Goal: Task Accomplishment & Management: Manage account settings

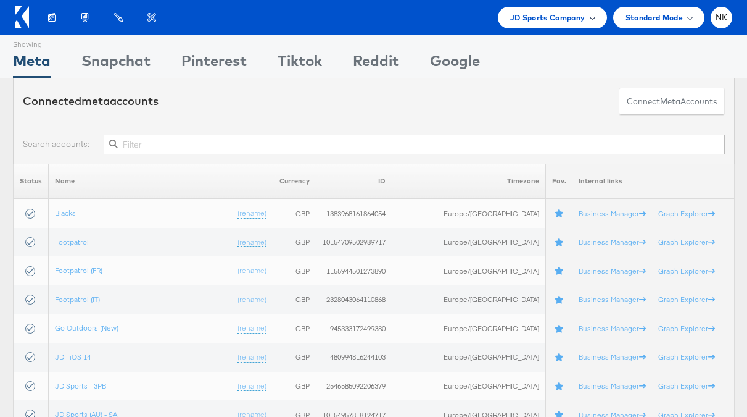
click at [551, 21] on span "JD Sports Company" at bounding box center [547, 17] width 75 height 13
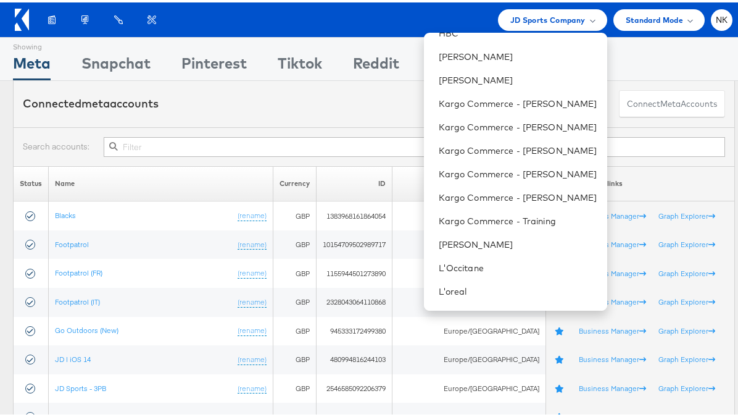
scroll to position [467, 0]
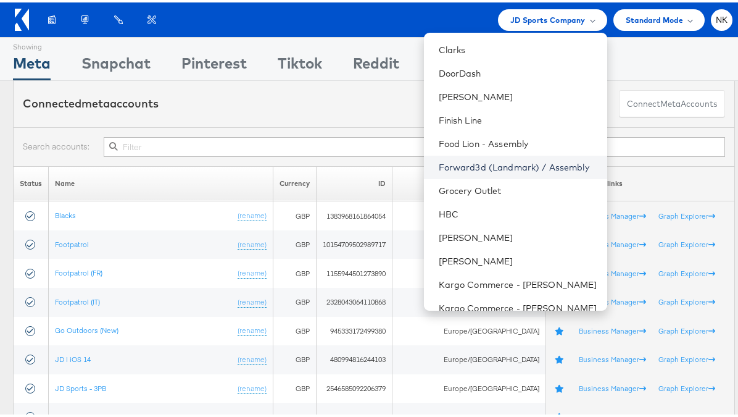
click at [461, 165] on link "Forward3d (Landmark) / Assembly" at bounding box center [518, 165] width 159 height 12
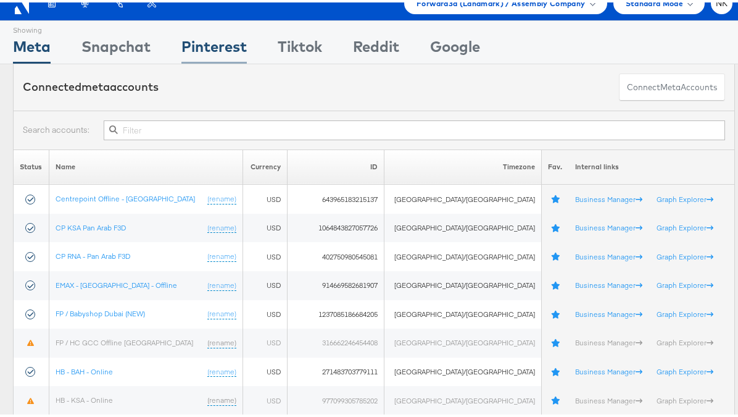
scroll to position [19, 0]
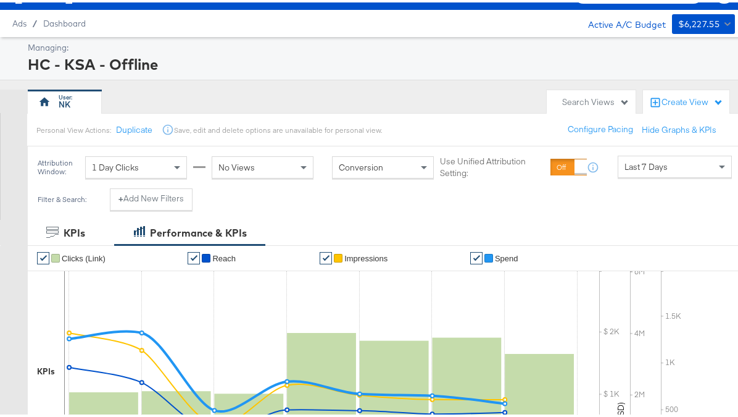
scroll to position [36, 0]
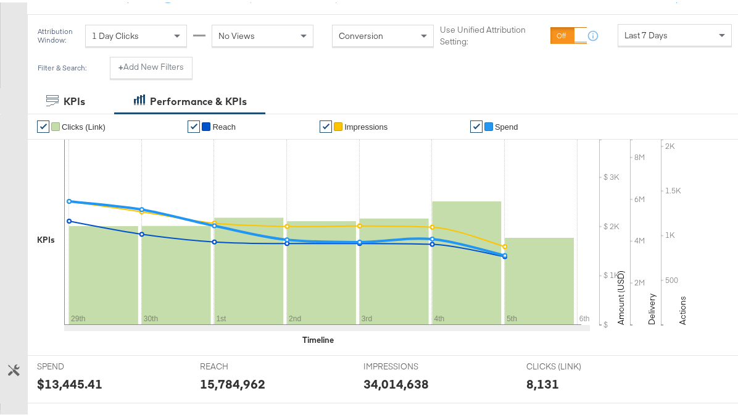
scroll to position [99, 0]
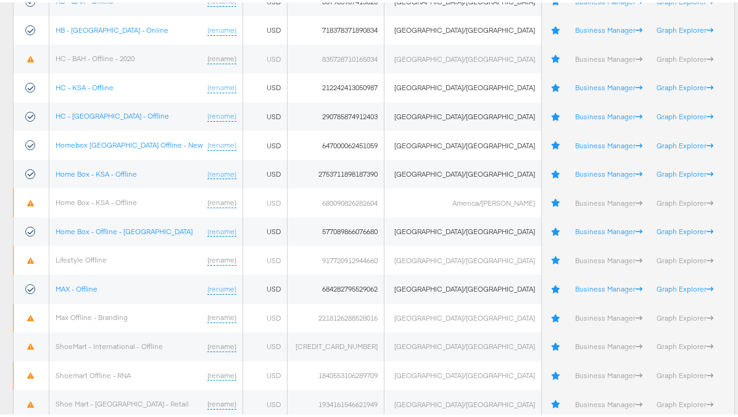
scroll to position [529, 0]
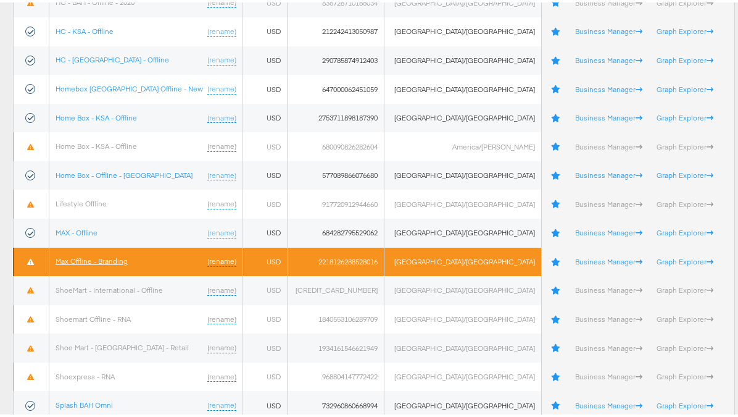
click at [112, 261] on link "Max Offline - Branding" at bounding box center [92, 258] width 72 height 9
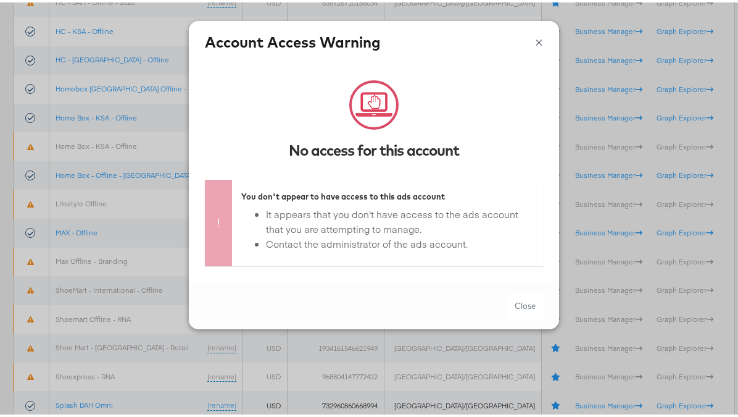
click at [535, 36] on button "×" at bounding box center [539, 38] width 8 height 19
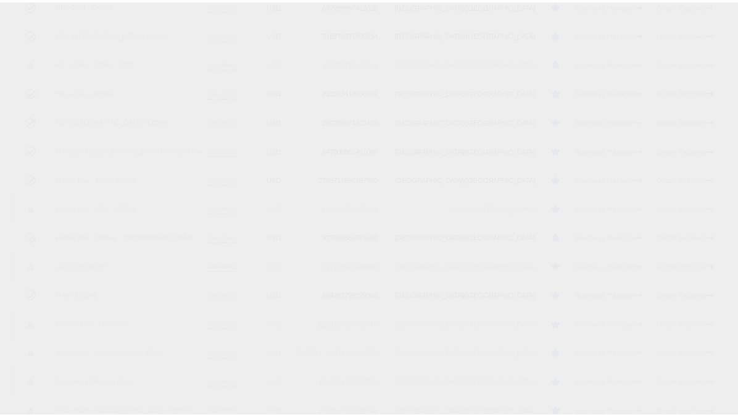
scroll to position [546, 0]
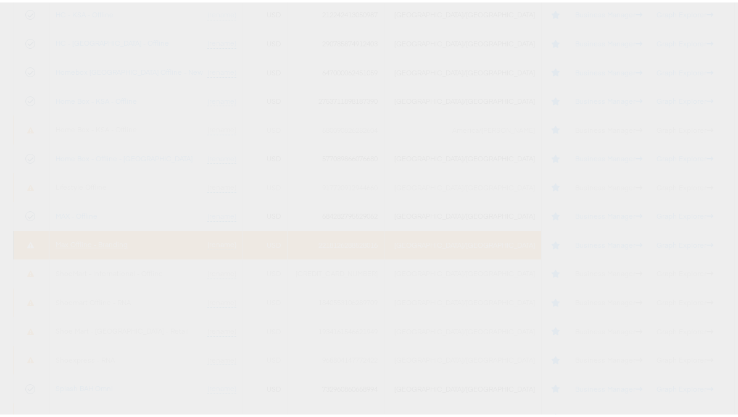
click at [120, 241] on link "Max Offline - Branding" at bounding box center [92, 241] width 72 height 9
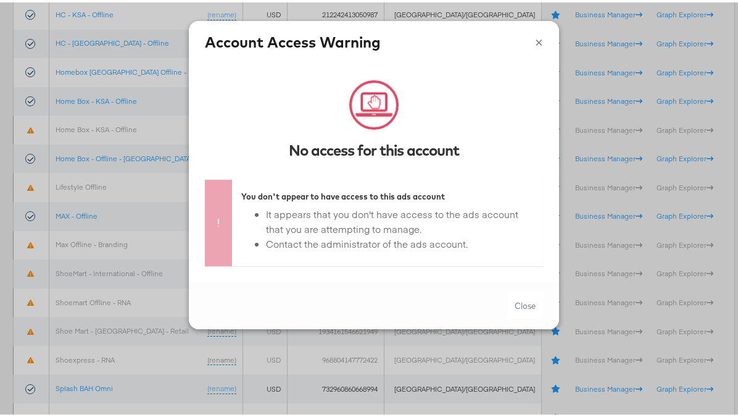
click at [535, 35] on button "×" at bounding box center [539, 38] width 8 height 19
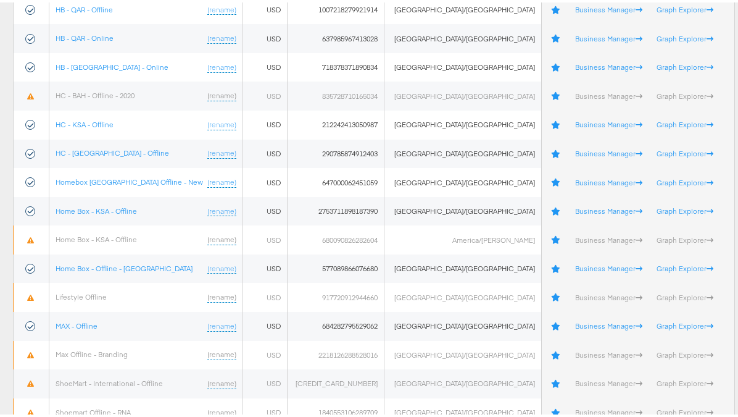
scroll to position [548, 0]
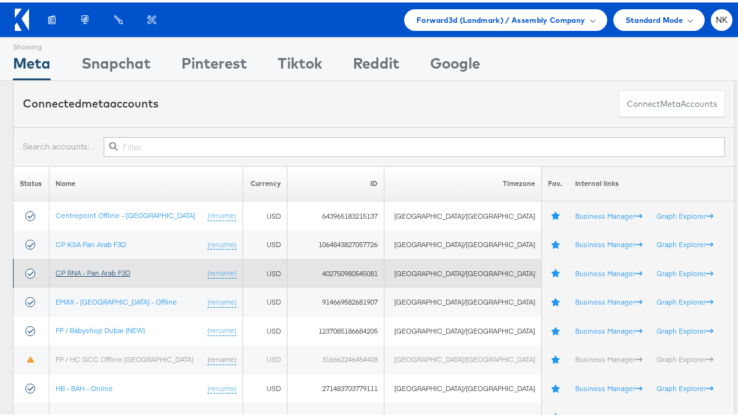
click at [130, 269] on link "CP RNA - Pan Arab F3D" at bounding box center [93, 269] width 75 height 9
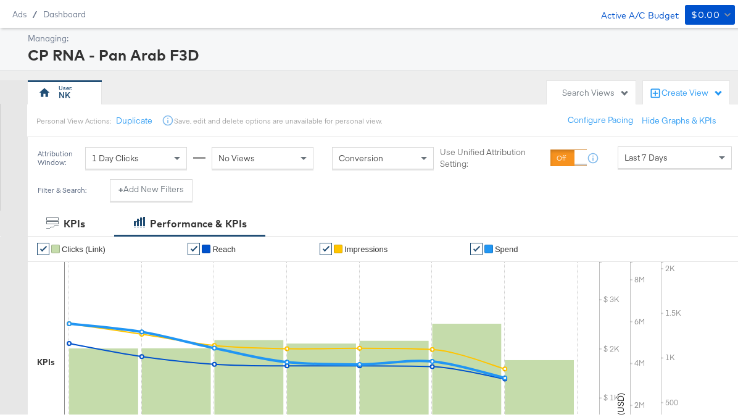
scroll to position [43, 0]
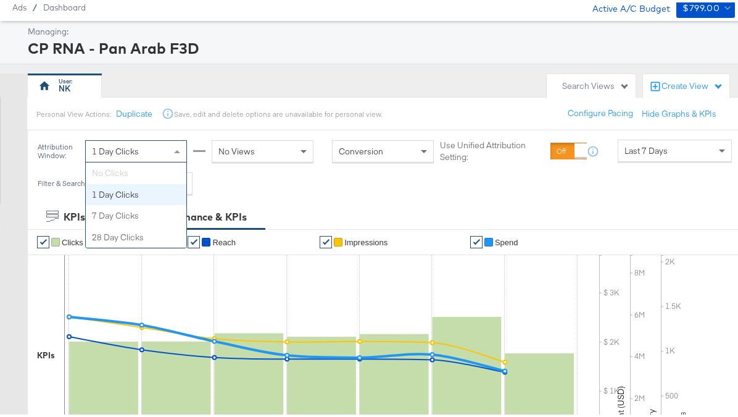
click at [161, 150] on div "1 Day Clicks" at bounding box center [136, 148] width 101 height 21
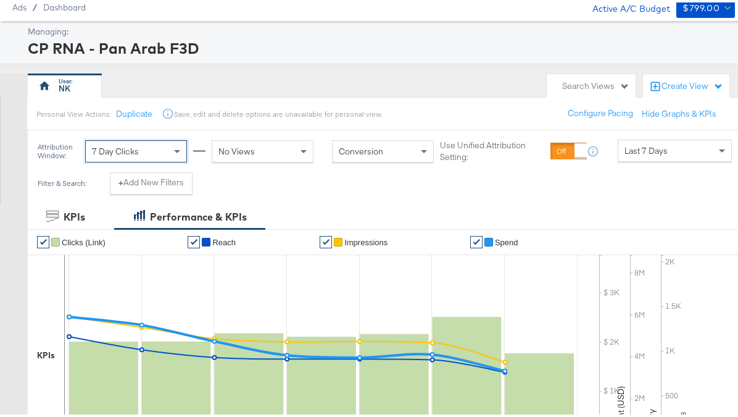
click at [694, 85] on div "Create View" at bounding box center [693, 84] width 62 height 12
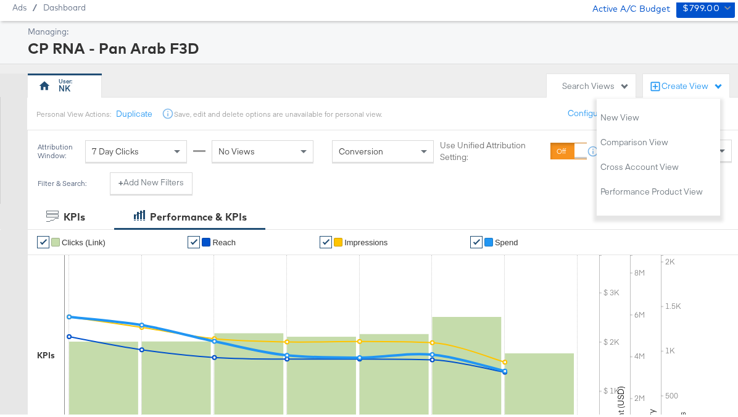
click at [575, 39] on div "CP RNA - Pan Arab F3D" at bounding box center [380, 45] width 704 height 21
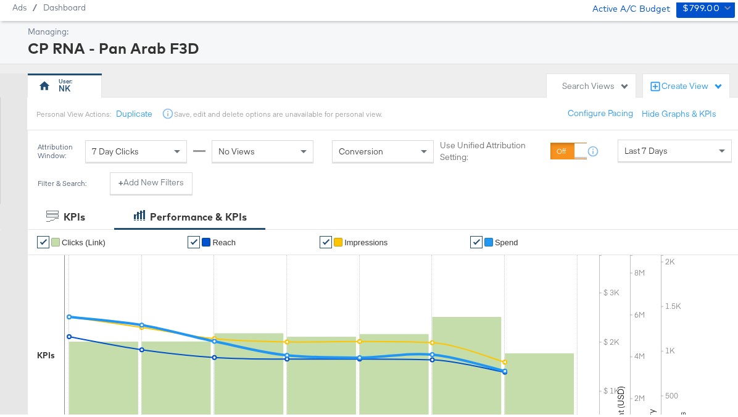
click at [276, 149] on div "No Views" at bounding box center [262, 148] width 101 height 21
click at [631, 139] on div "Last 7 Days" at bounding box center [674, 148] width 113 height 21
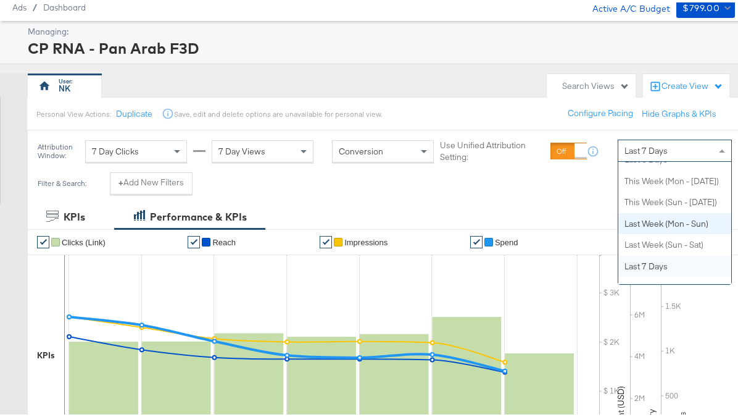
scroll to position [0, 0]
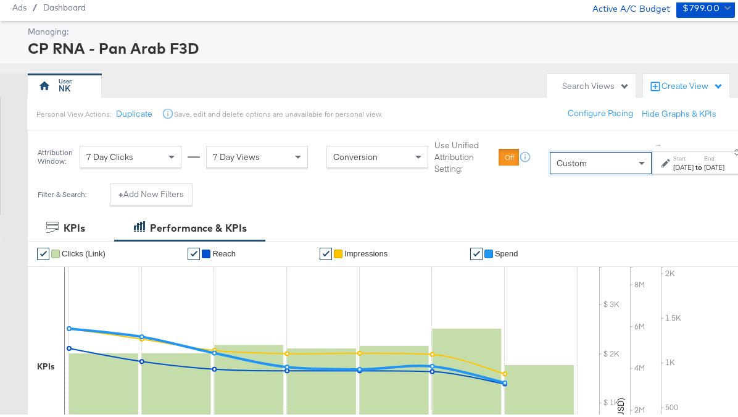
click at [671, 161] on div "Start: Oct 6th 2025 to End: Oct 6th 2025" at bounding box center [693, 161] width 63 height 18
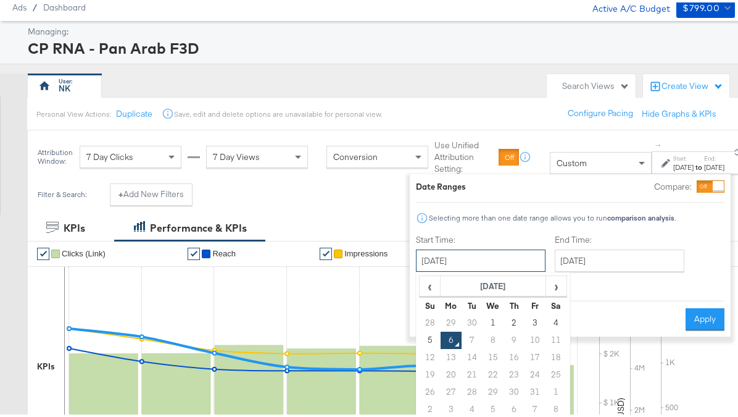
click at [462, 264] on input "October 6th 2025" at bounding box center [481, 258] width 130 height 22
click at [429, 280] on span "‹" at bounding box center [429, 283] width 19 height 19
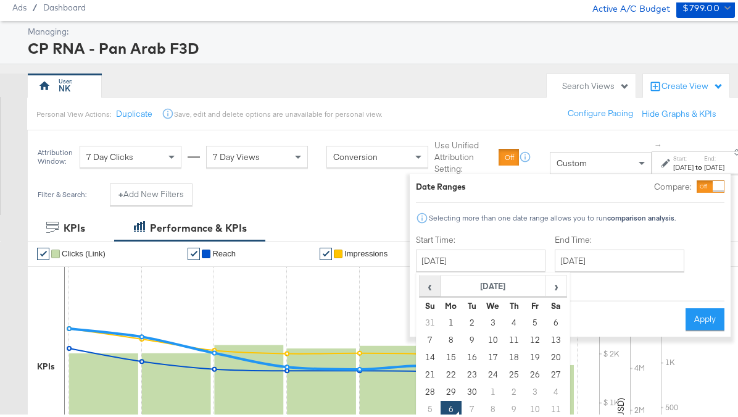
click at [429, 280] on span "‹" at bounding box center [429, 283] width 19 height 19
click at [474, 318] on td "1" at bounding box center [472, 320] width 21 height 17
type input "July 1st 2025"
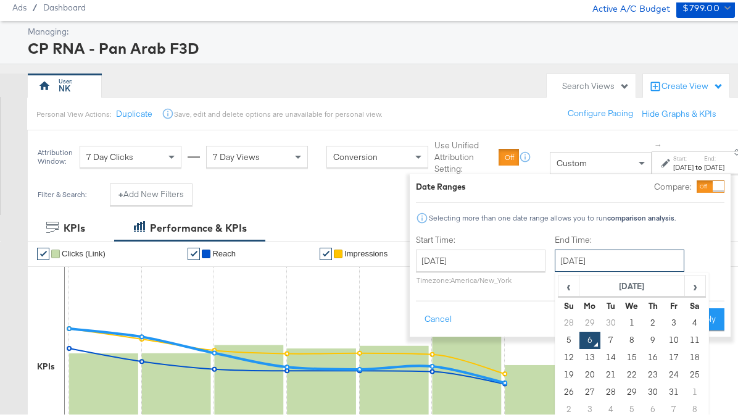
click at [603, 261] on input "October 6th 2025" at bounding box center [620, 258] width 130 height 22
click at [565, 282] on span "‹" at bounding box center [568, 283] width 19 height 19
click at [611, 390] on td "30" at bounding box center [611, 389] width 21 height 17
type input "September 30th 2025"
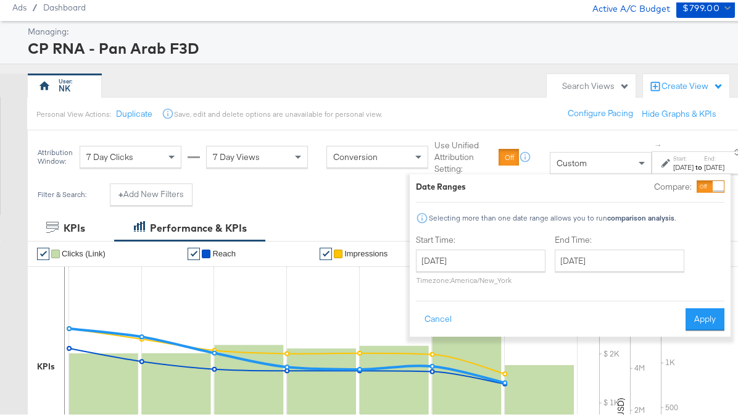
click at [509, 229] on div "Date Ranges Compare: Selecting more than one date range allows you to run compa…" at bounding box center [570, 253] width 309 height 150
click at [710, 318] on button "Apply" at bounding box center [705, 317] width 39 height 22
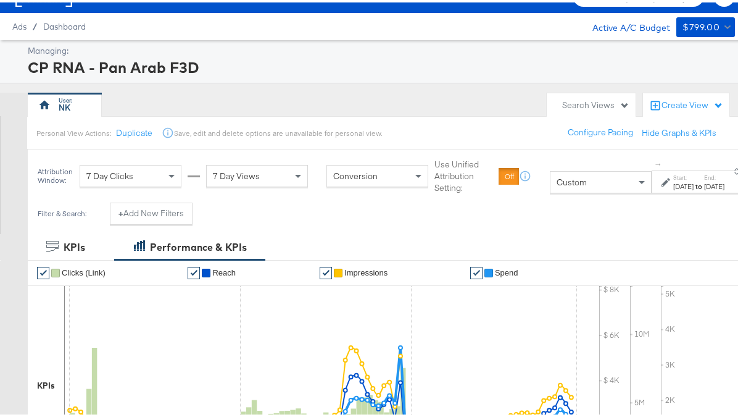
scroll to position [25, 0]
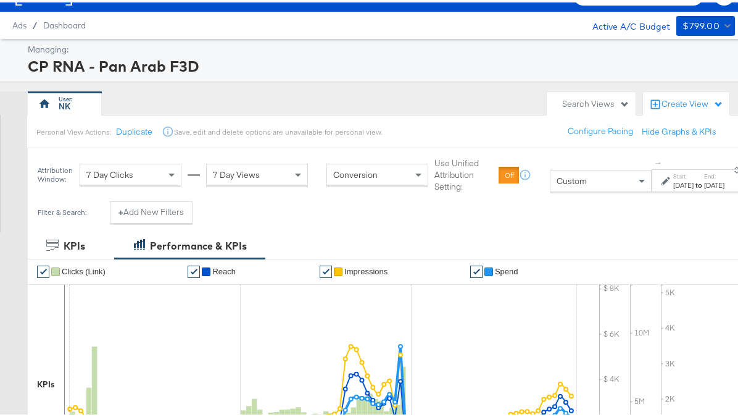
click at [165, 128] on icon at bounding box center [168, 129] width 12 height 12
click at [187, 130] on div "Save, edit and delete options are unavailable for personal view." at bounding box center [278, 130] width 208 height 10
drag, startPoint x: 187, startPoint y: 130, endPoint x: 265, endPoint y: 130, distance: 77.8
click at [265, 130] on div "Save, edit and delete options are unavailable for personal view." at bounding box center [278, 130] width 208 height 10
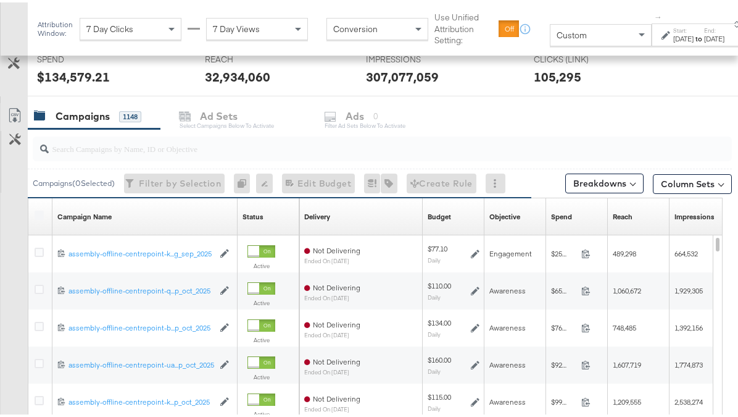
scroll to position [493, 0]
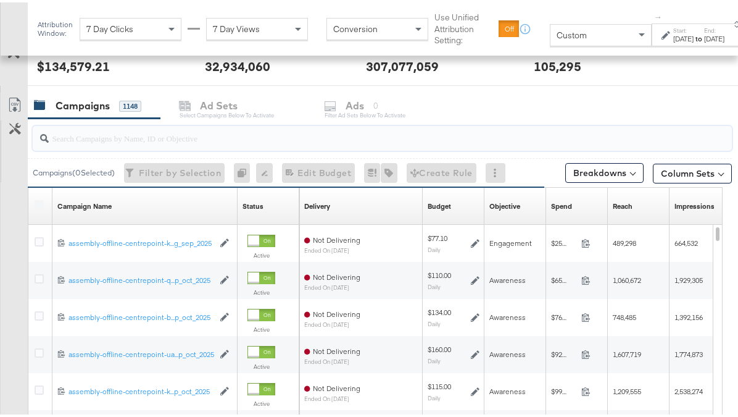
click at [120, 133] on input "search" at bounding box center [360, 131] width 623 height 24
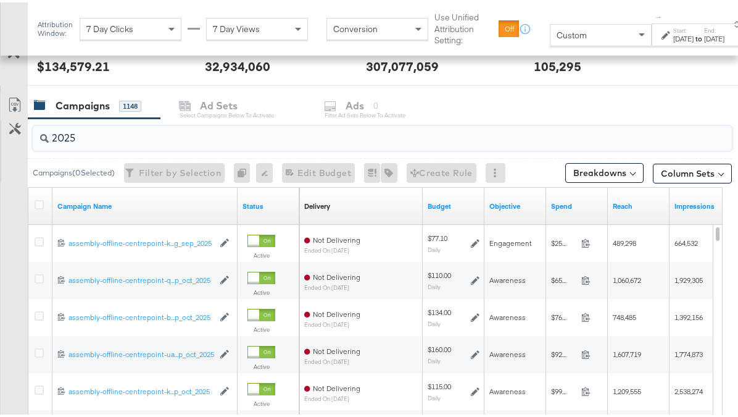
type input "2025"
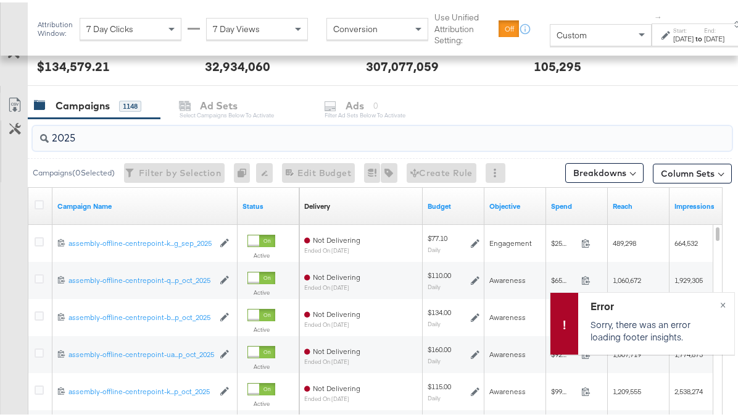
drag, startPoint x: 96, startPoint y: 136, endPoint x: 32, endPoint y: 129, distance: 64.6
click at [33, 129] on div "2025" at bounding box center [382, 135] width 699 height 25
click at [42, 198] on icon at bounding box center [39, 202] width 9 height 9
click at [0, 0] on input "checkbox" at bounding box center [0, 0] width 0 height 0
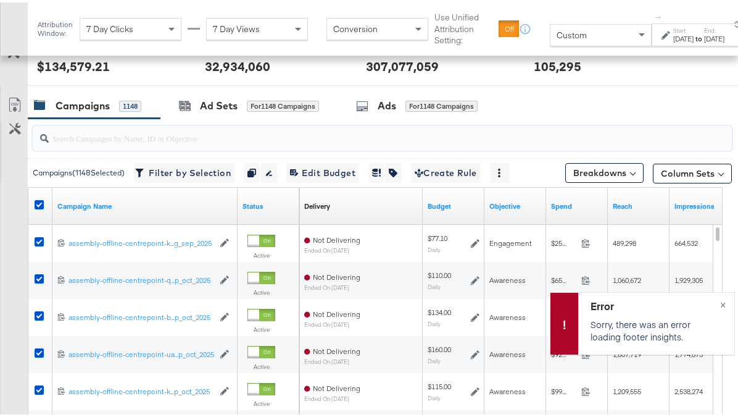
click at [99, 131] on input "search" at bounding box center [360, 131] width 623 height 24
type input "2025"
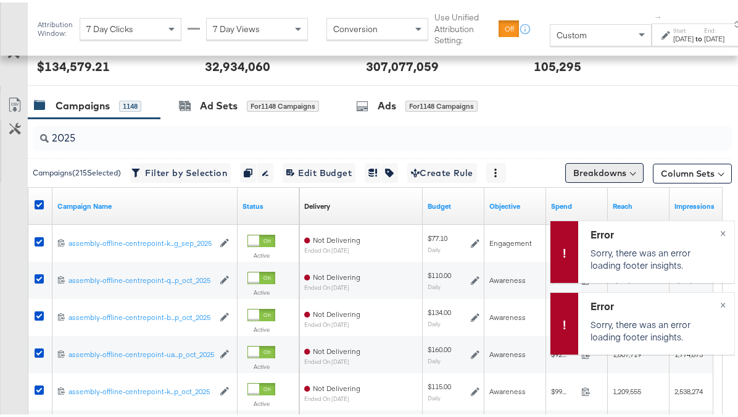
click at [602, 169] on button "Breakdowns" at bounding box center [604, 170] width 78 height 20
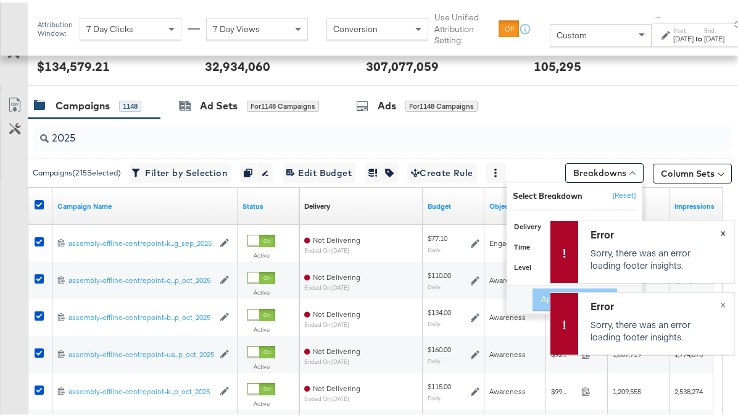
click at [720, 228] on span "×" at bounding box center [723, 229] width 6 height 14
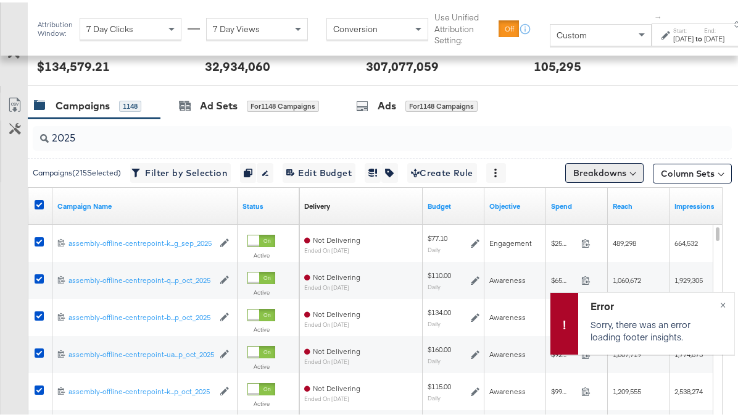
click at [609, 178] on button "Breakdowns" at bounding box center [604, 170] width 78 height 20
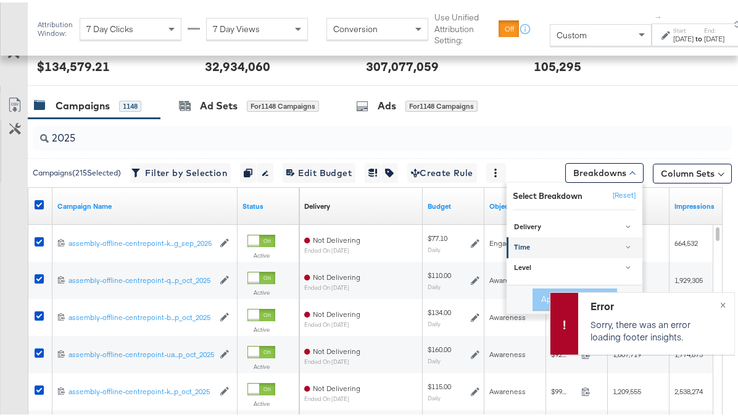
click at [567, 241] on div "Time" at bounding box center [575, 246] width 123 height 10
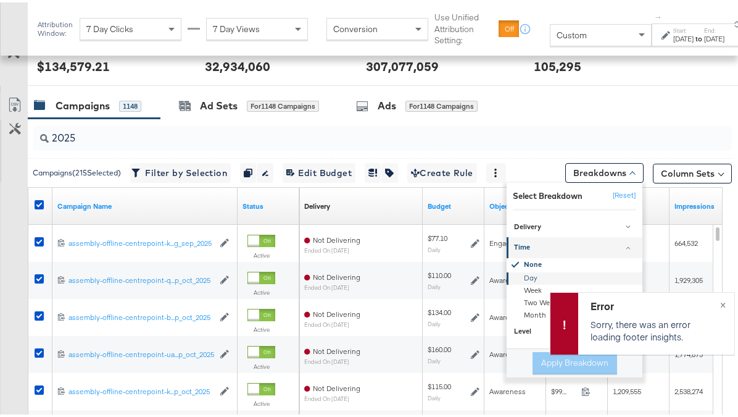
click at [552, 273] on div "Day" at bounding box center [576, 276] width 134 height 12
click at [533, 357] on button "Apply Breakdown" at bounding box center [575, 360] width 85 height 22
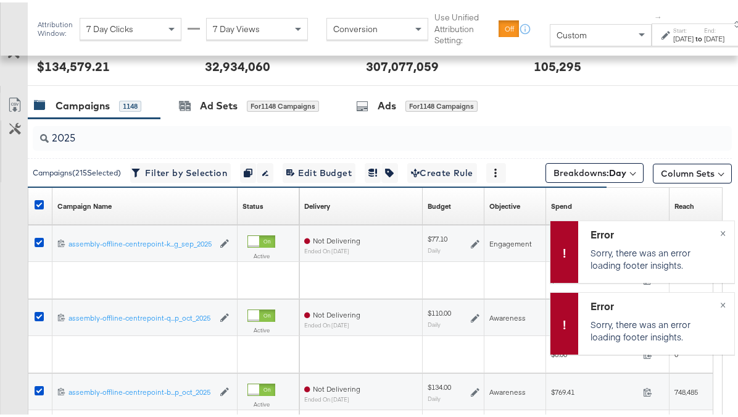
click at [388, 275] on div at bounding box center [360, 278] width 123 height 10
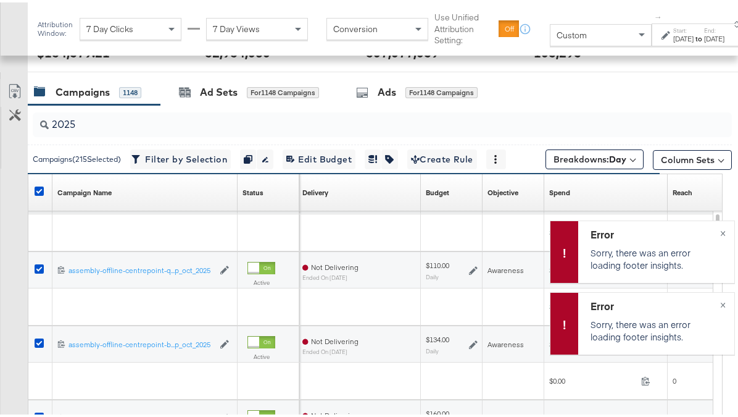
scroll to position [553, 0]
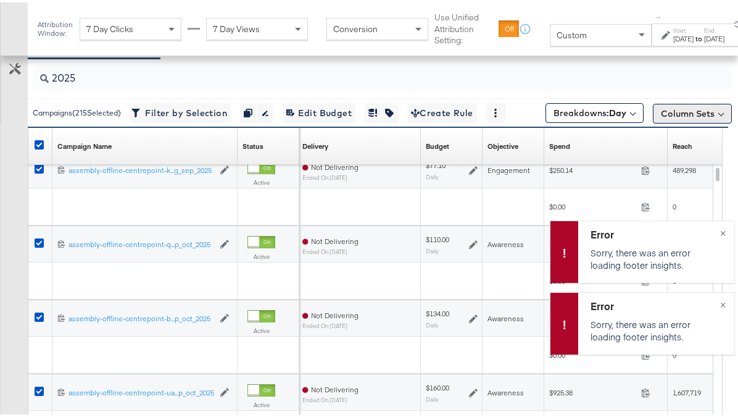
click at [676, 117] on button "Column Sets" at bounding box center [692, 111] width 79 height 20
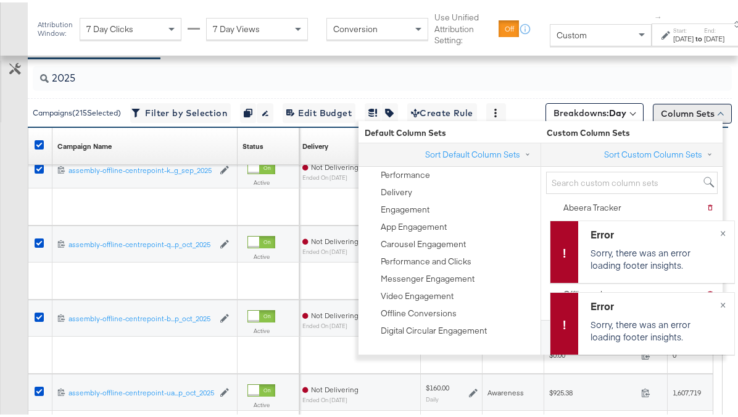
click at [676, 117] on button "Column Sets" at bounding box center [692, 111] width 79 height 20
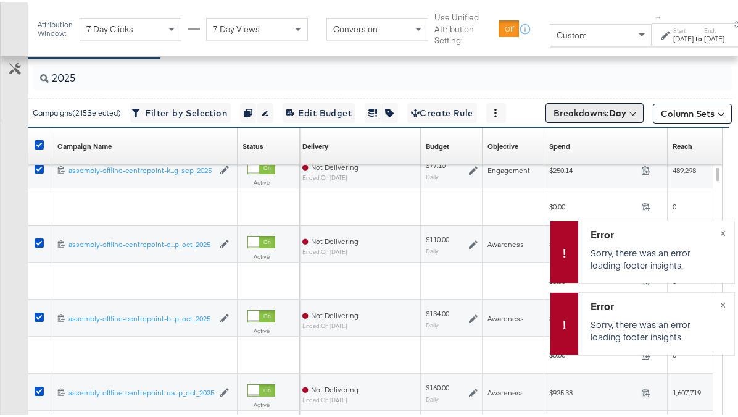
click at [625, 114] on button "Breakdowns: Day" at bounding box center [595, 111] width 98 height 20
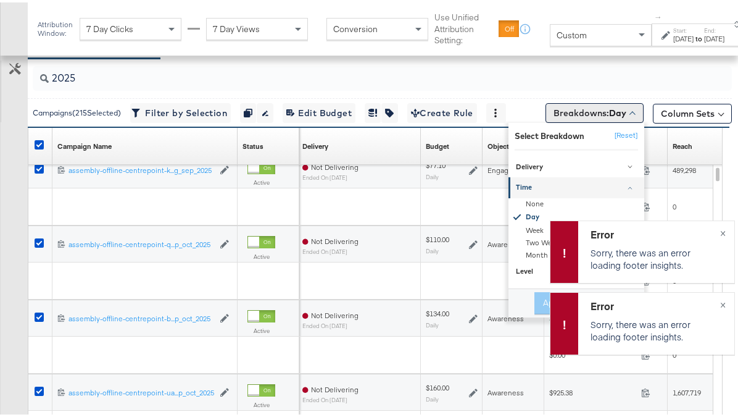
click at [625, 114] on button "Breakdowns: Day" at bounding box center [595, 111] width 98 height 20
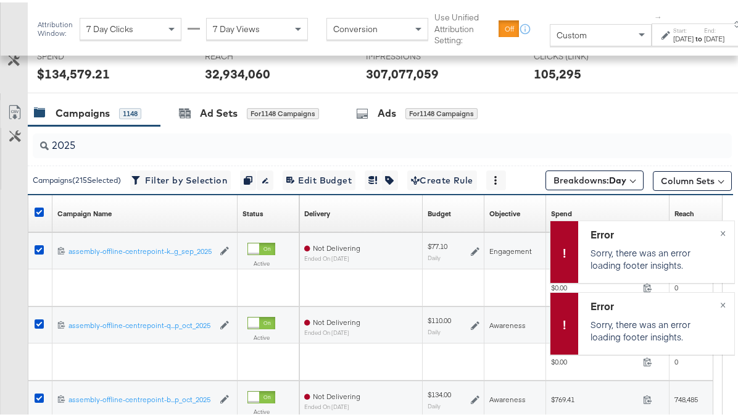
scroll to position [596, 0]
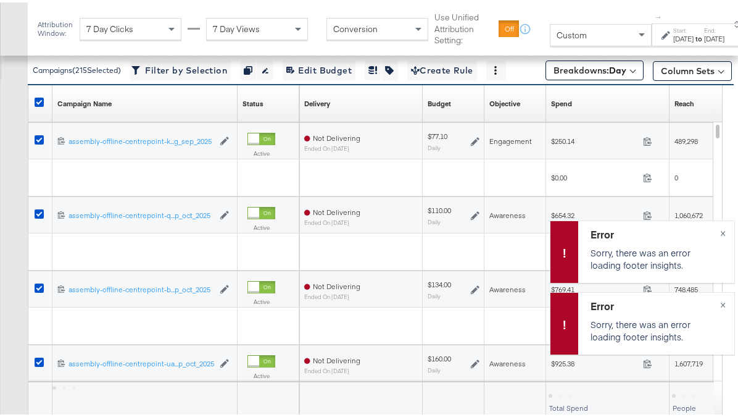
click at [126, 174] on div at bounding box center [144, 175] width 185 height 10
click at [47, 165] on div at bounding box center [40, 175] width 24 height 37
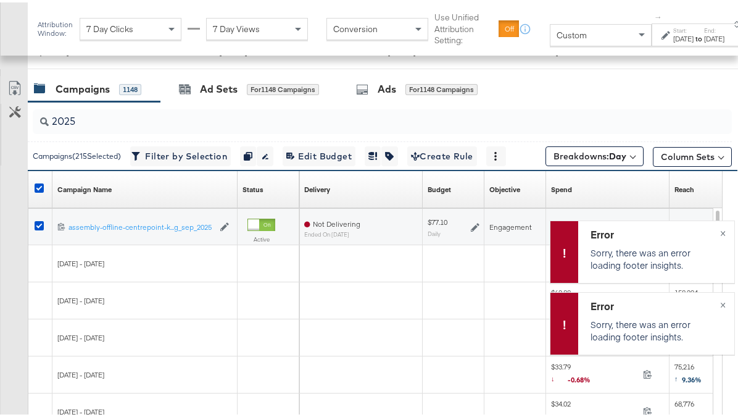
scroll to position [509, 0]
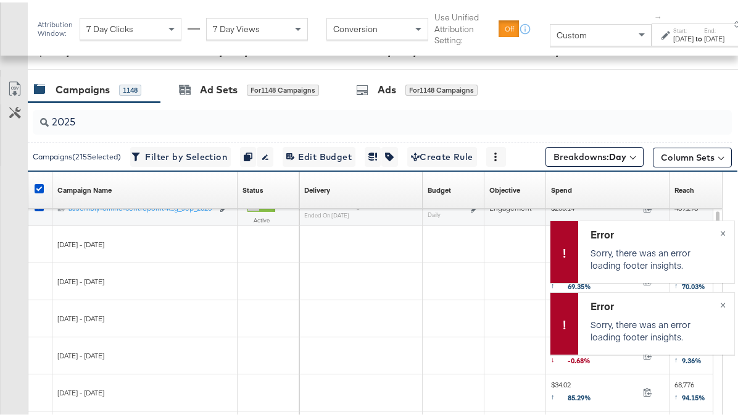
click at [169, 239] on div "[DATE] - [DATE]" at bounding box center [144, 242] width 175 height 10
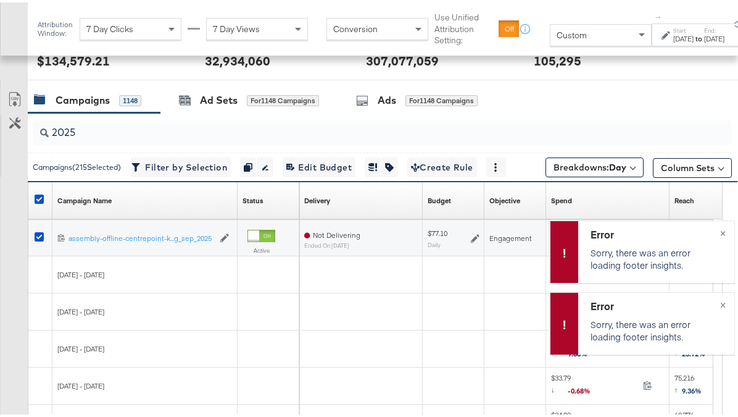
scroll to position [498, 0]
click at [218, 247] on div "120233859435490361 assembly-offline-centrepoint-ksa-meta-video-view-boosting-sa…" at bounding box center [144, 236] width 185 height 37
click at [718, 233] on button "×" at bounding box center [723, 229] width 23 height 22
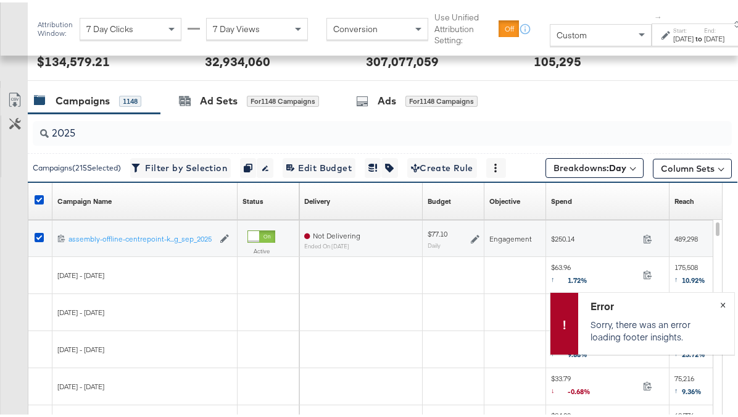
click at [720, 304] on span "×" at bounding box center [723, 301] width 6 height 14
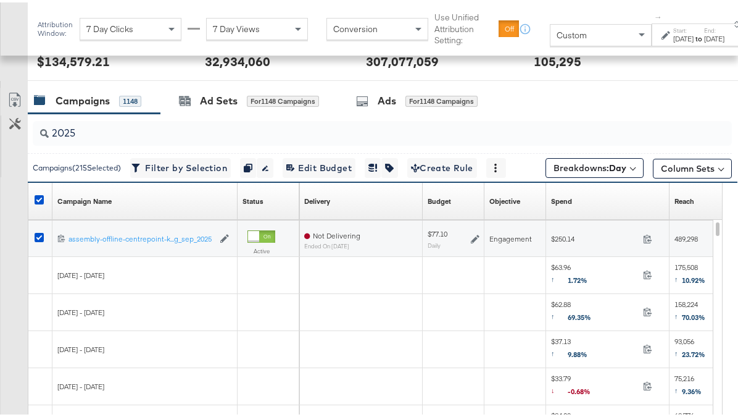
click at [425, 267] on div at bounding box center [454, 272] width 62 height 37
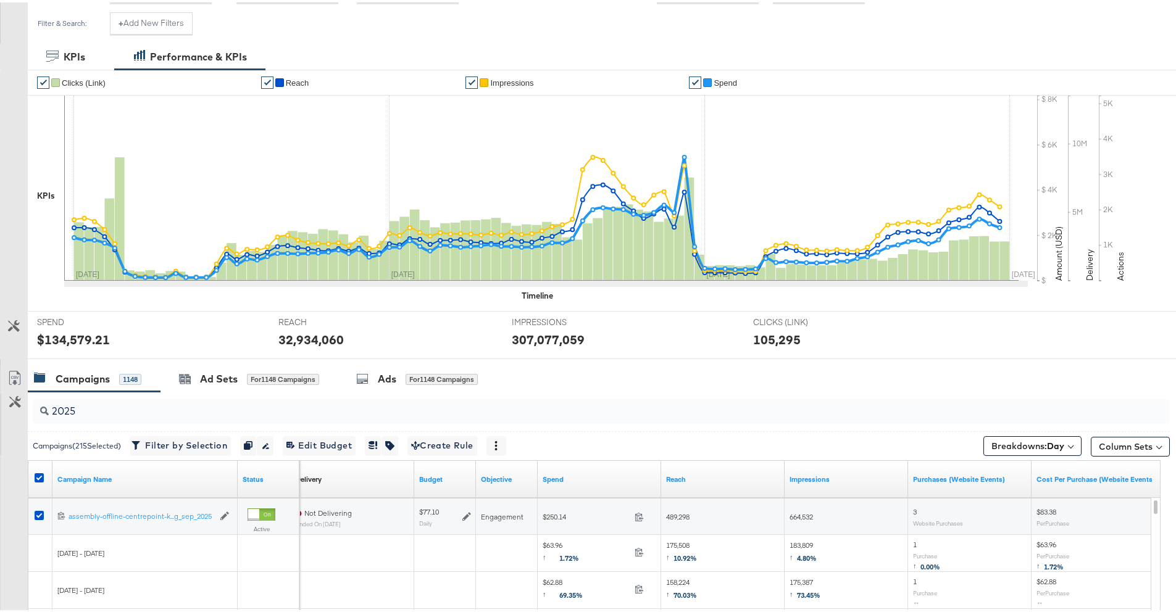
scroll to position [0, 0]
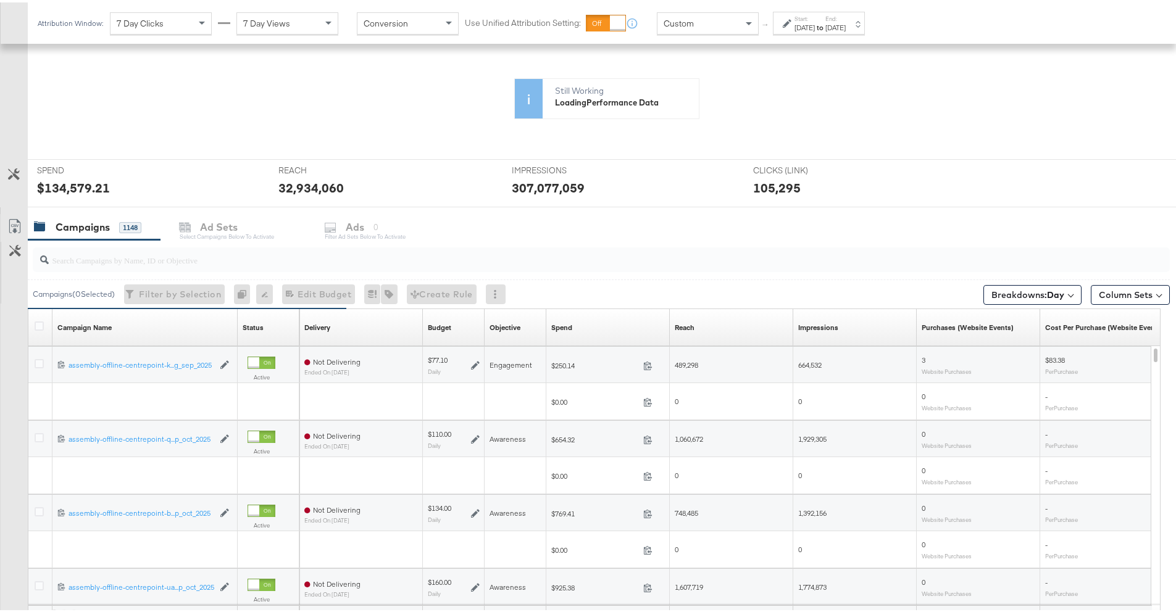
scroll to position [252, 0]
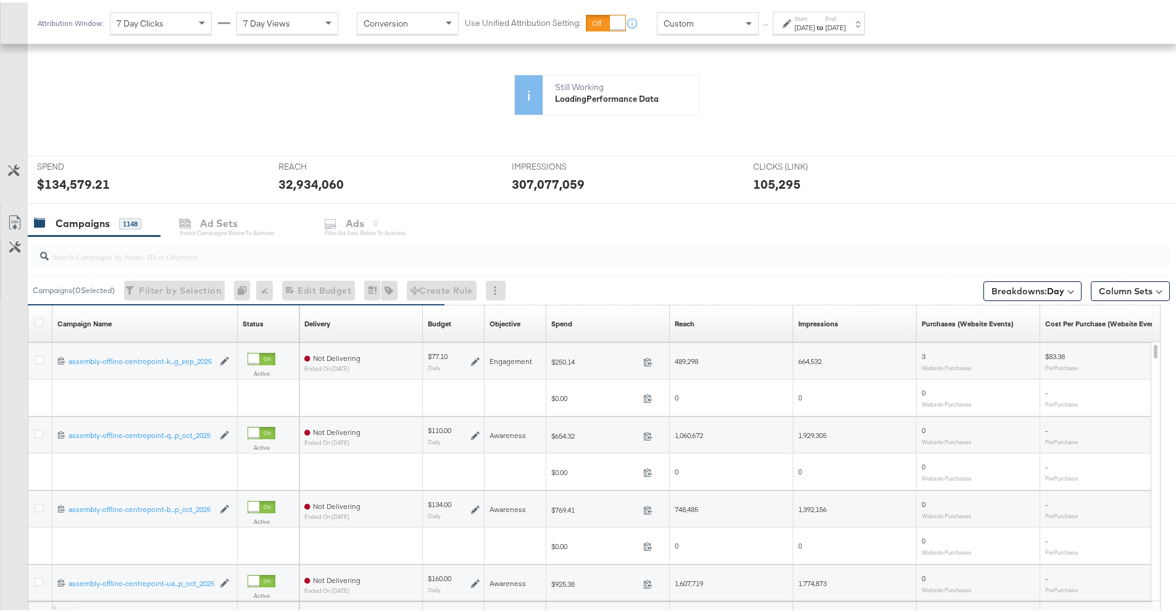
click at [1033, 300] on div "Breakdowns: Day" at bounding box center [1032, 289] width 98 height 29
click at [1047, 289] on b "Day" at bounding box center [1055, 288] width 17 height 11
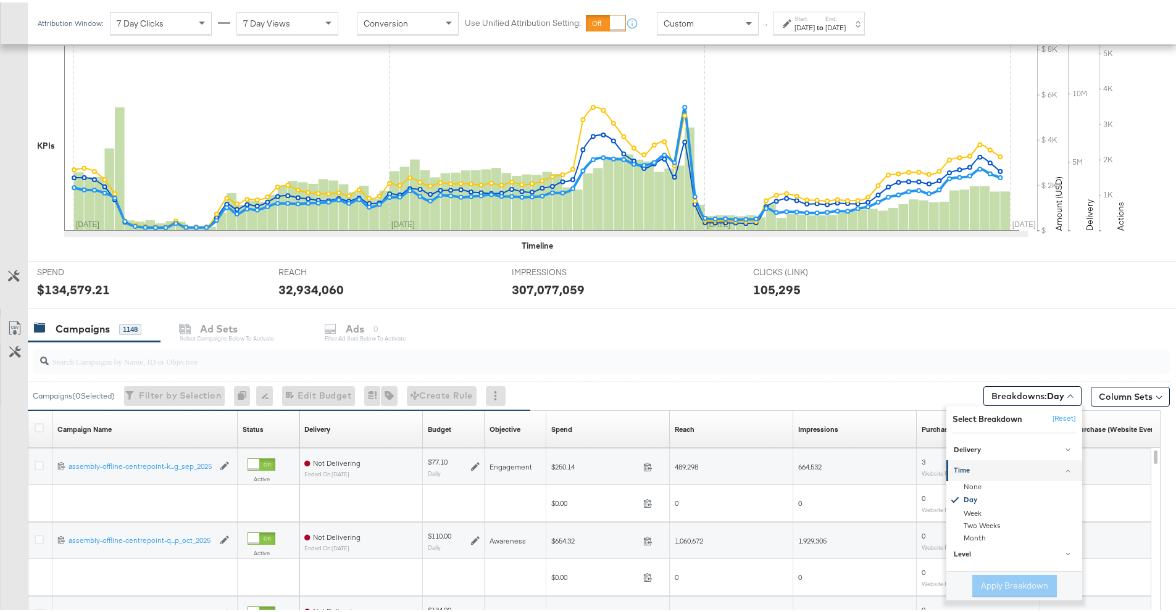
scroll to position [375, 0]
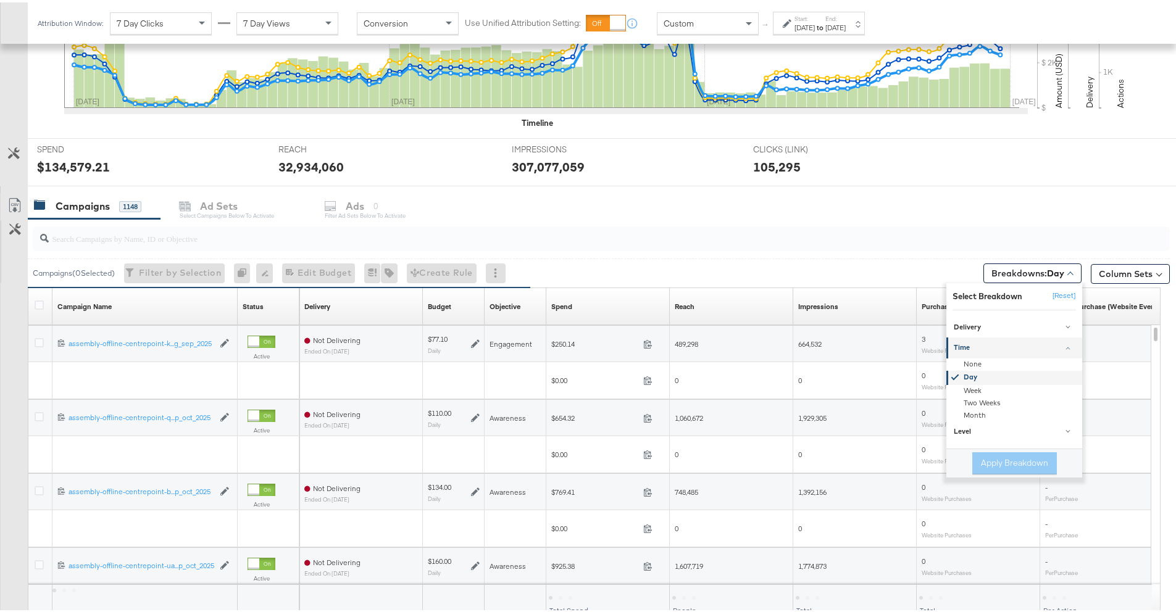
click at [971, 372] on div "Day" at bounding box center [1015, 375] width 134 height 14
click at [1059, 294] on button "[Reset]" at bounding box center [1060, 294] width 31 height 20
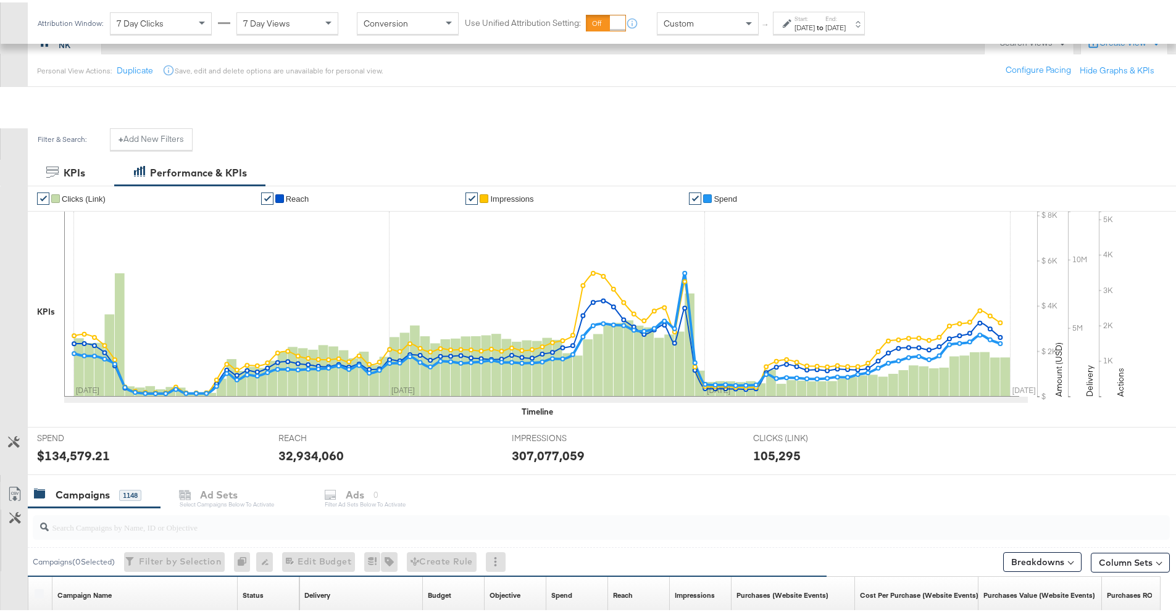
scroll to position [340, 0]
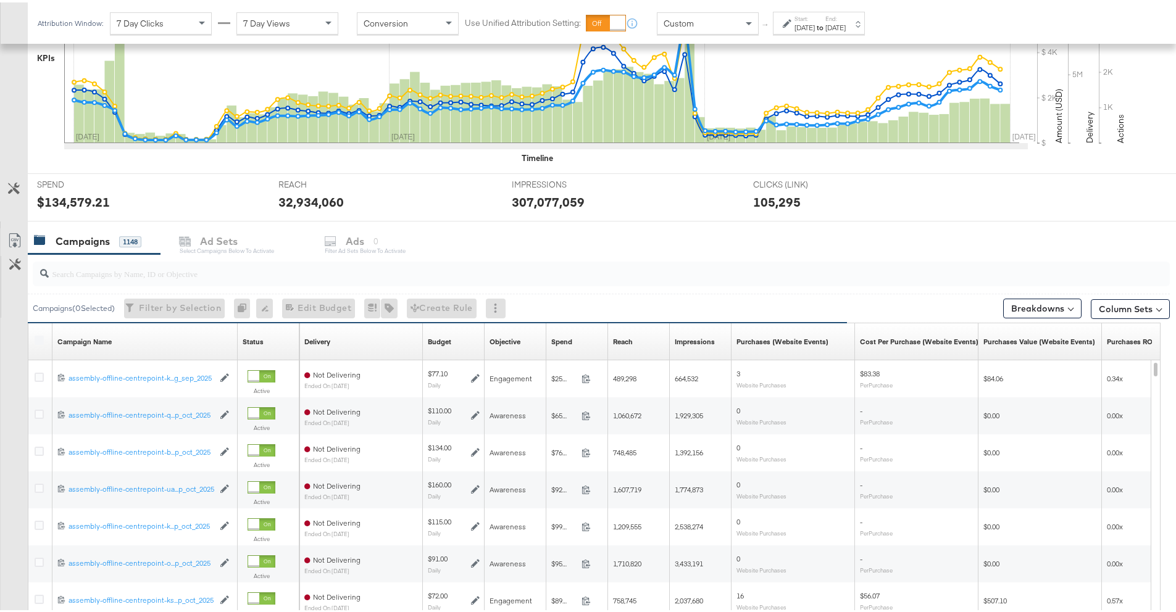
click at [130, 273] on input "search" at bounding box center [557, 266] width 1017 height 24
type input "2025"
click at [36, 339] on icon at bounding box center [39, 337] width 9 height 9
click at [0, 0] on input "checkbox" at bounding box center [0, 0] width 0 height 0
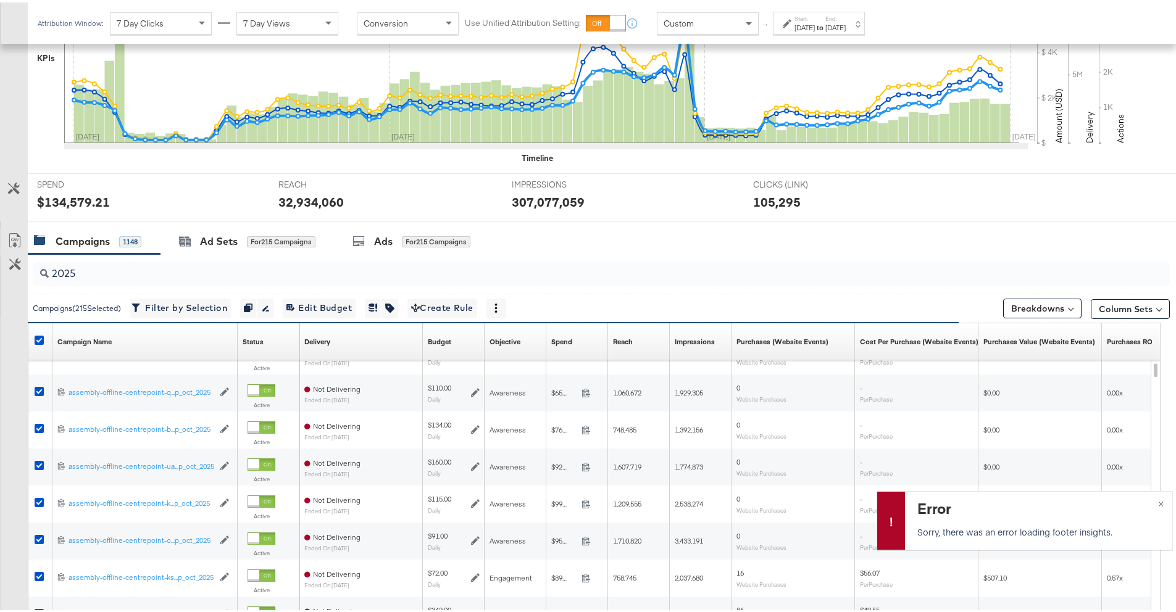
scroll to position [349, 0]
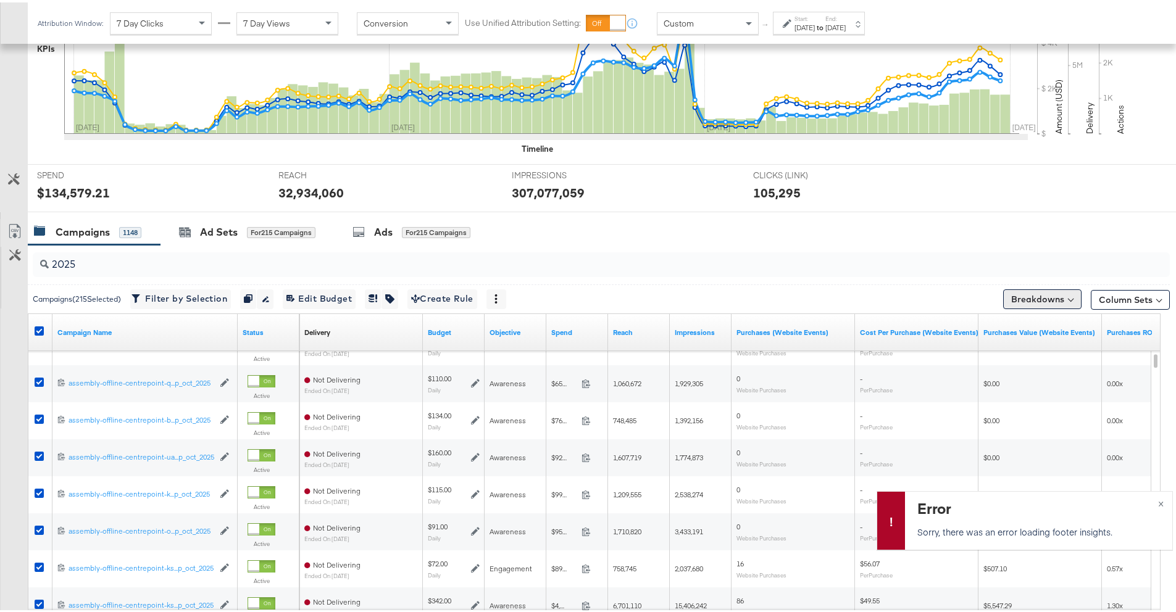
click at [1016, 300] on button "Breakdowns" at bounding box center [1042, 297] width 78 height 20
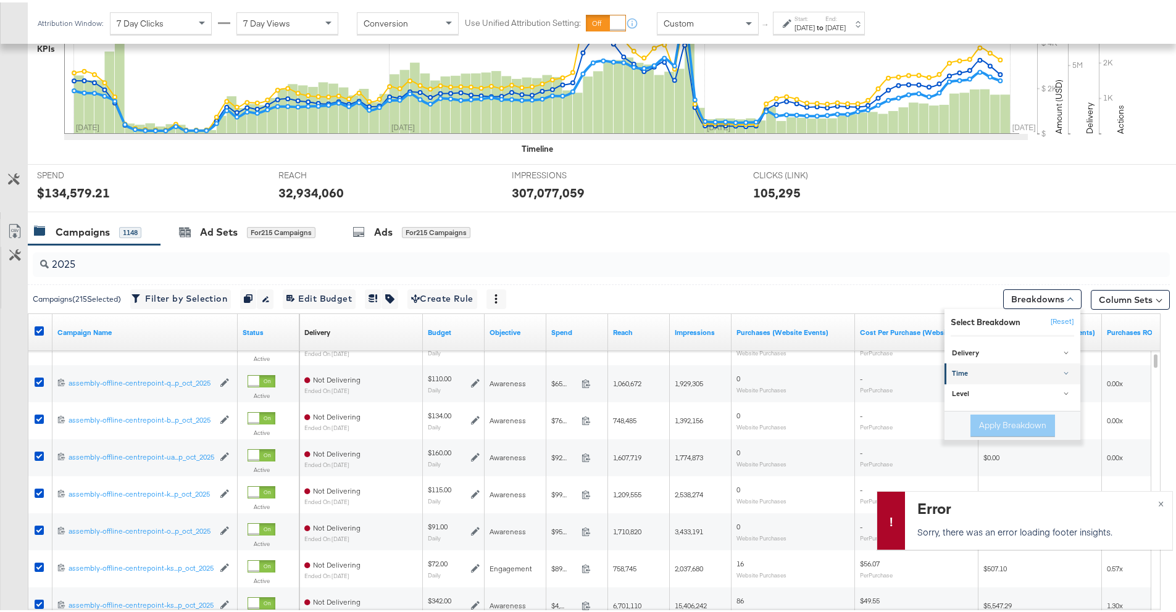
click at [993, 368] on div "Time" at bounding box center [1013, 372] width 123 height 10
click at [981, 401] on div "Day" at bounding box center [1013, 402] width 134 height 12
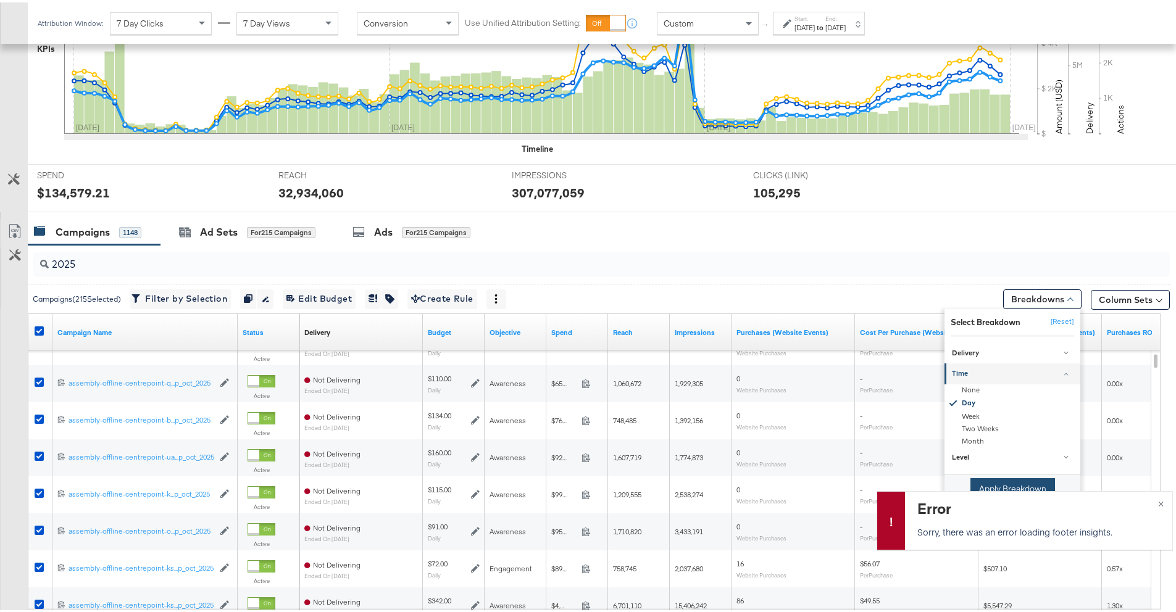
click at [991, 479] on button "Apply Breakdown" at bounding box center [1012, 487] width 85 height 22
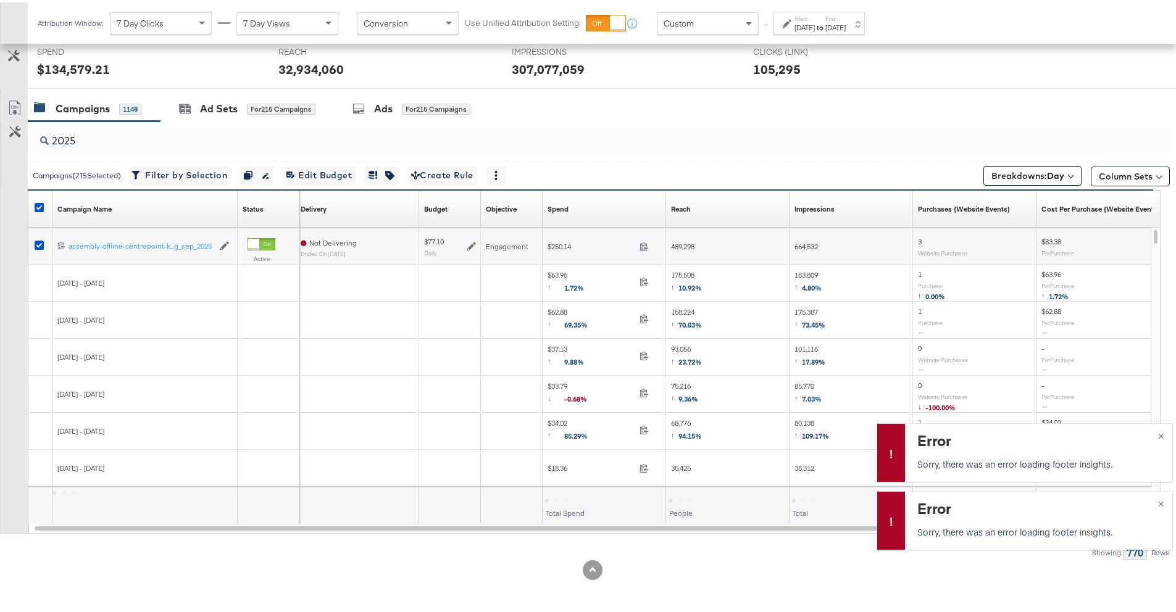
scroll to position [468, 0]
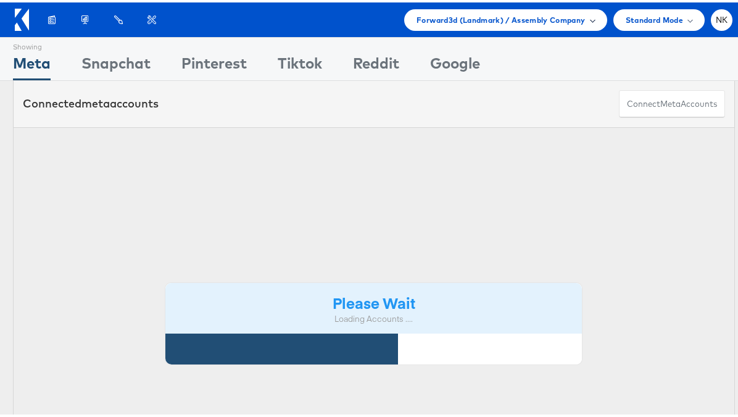
click at [535, 19] on span "Forward3d (Landmark) / Assembly Company" at bounding box center [501, 17] width 168 height 13
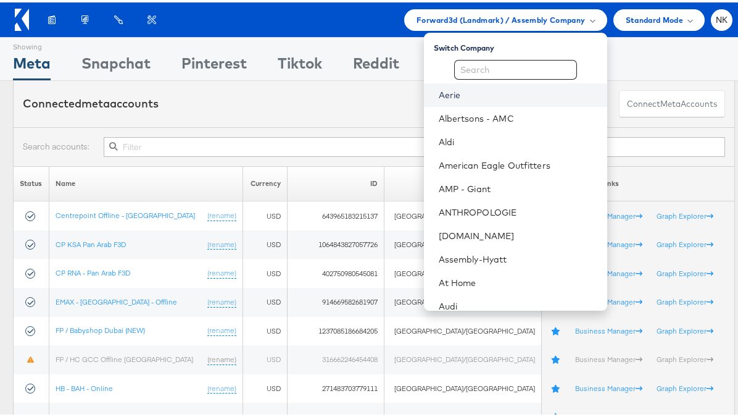
click at [456, 97] on link "Aerie" at bounding box center [518, 92] width 159 height 12
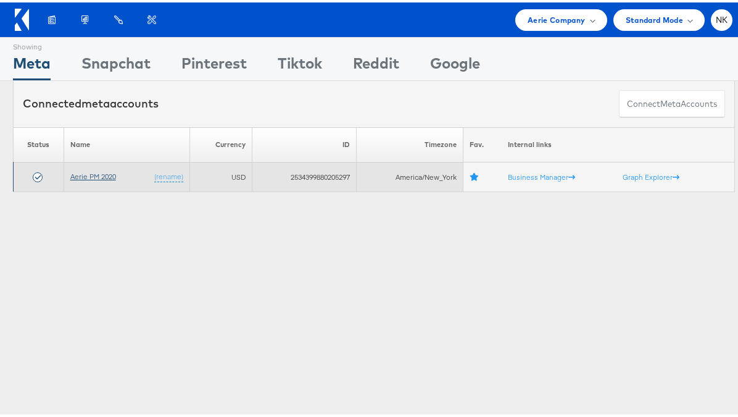
click at [103, 175] on link "Aerie PM 2020" at bounding box center [93, 173] width 46 height 9
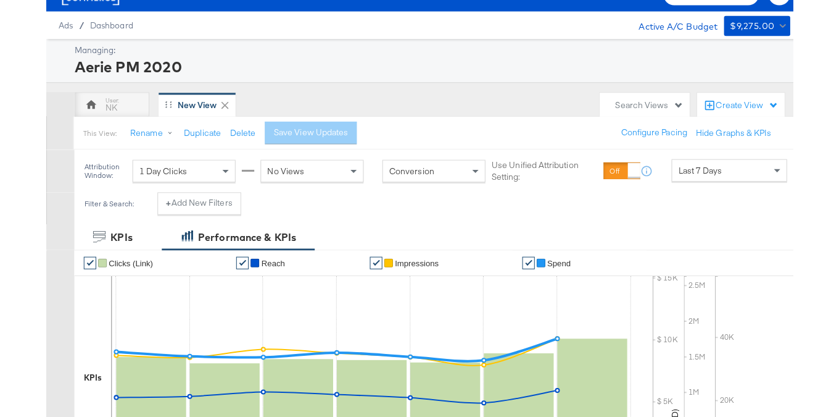
scroll to position [22, 0]
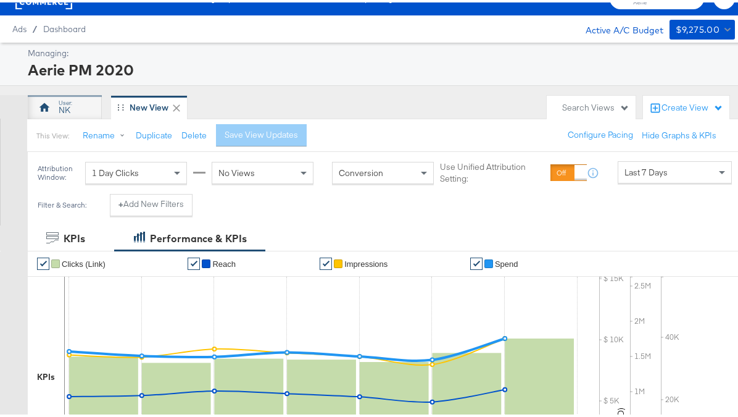
click at [80, 110] on div "NK" at bounding box center [65, 105] width 74 height 25
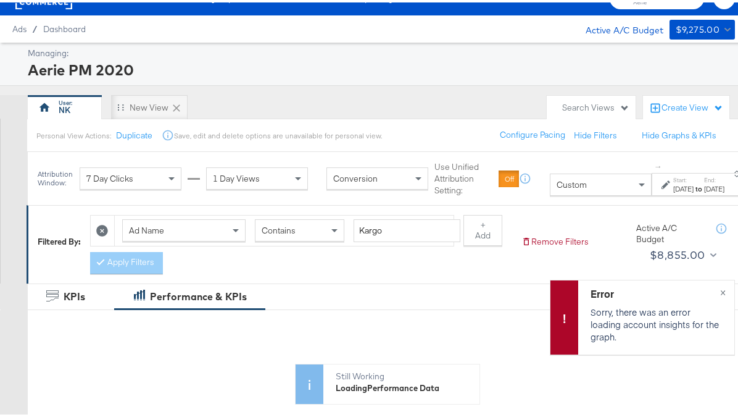
click at [675, 188] on div "Jan 1st 2025" at bounding box center [683, 186] width 20 height 10
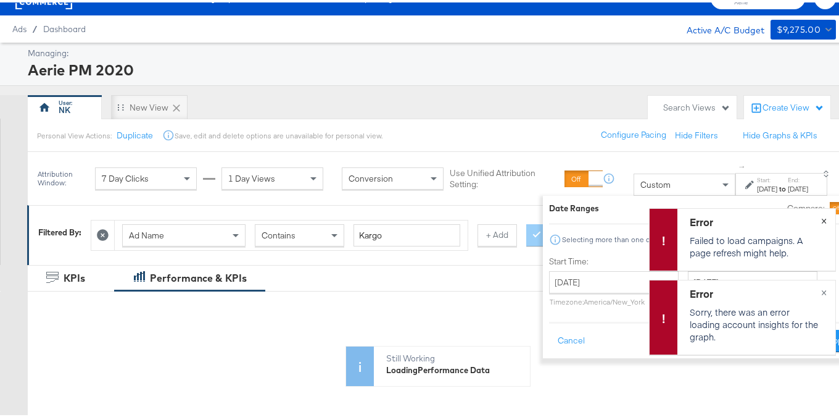
click at [747, 217] on span "×" at bounding box center [825, 217] width 6 height 14
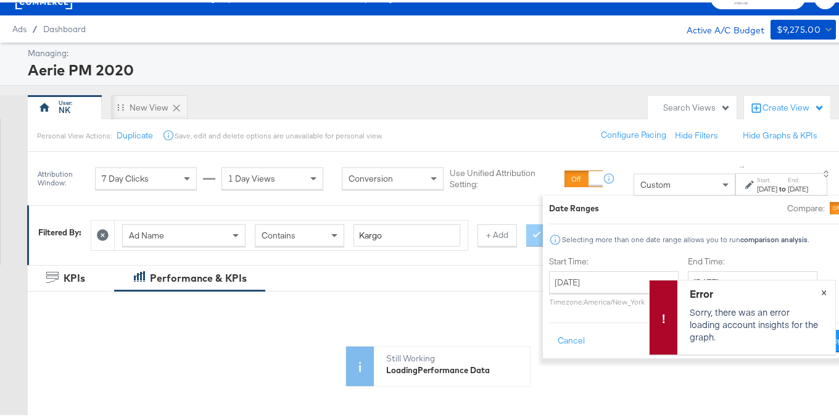
click at [747, 287] on span "×" at bounding box center [825, 288] width 6 height 14
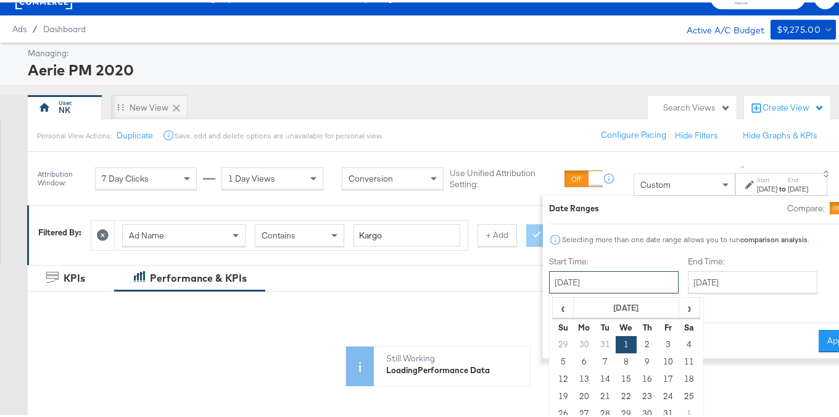
click at [583, 289] on input "January 1st 2025" at bounding box center [614, 279] width 130 height 22
click at [680, 306] on span "›" at bounding box center [689, 305] width 19 height 19
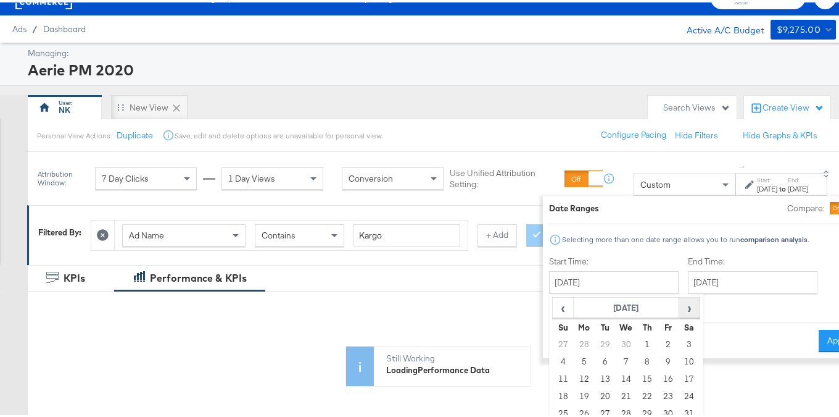
click at [680, 306] on span "›" at bounding box center [689, 305] width 19 height 19
click at [680, 308] on span "›" at bounding box center [689, 305] width 19 height 19
click at [574, 340] on td "1" at bounding box center [584, 341] width 21 height 17
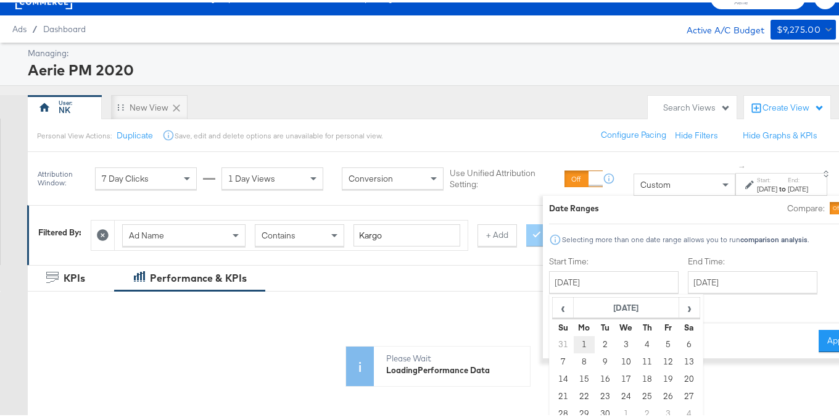
type input "September 1st 2025"
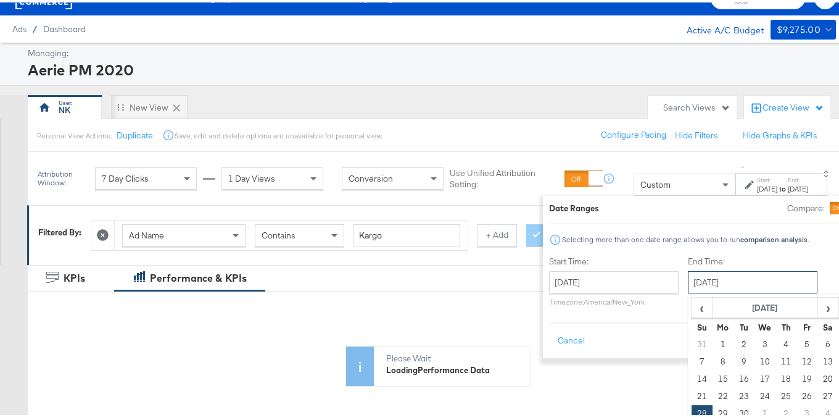
click at [689, 280] on input "September 28th 2025" at bounding box center [753, 279] width 130 height 22
click at [747, 312] on span "›" at bounding box center [828, 305] width 19 height 19
click at [691, 355] on td "5" at bounding box center [701, 359] width 21 height 17
type input "October 5th 2025"
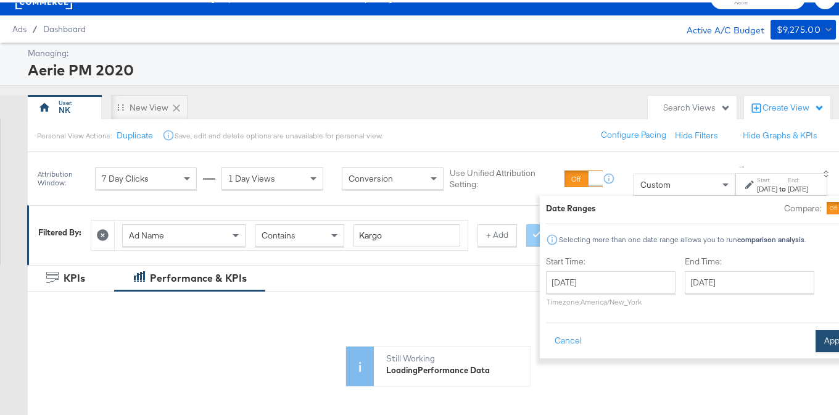
click at [747, 338] on button "Apply" at bounding box center [835, 338] width 39 height 22
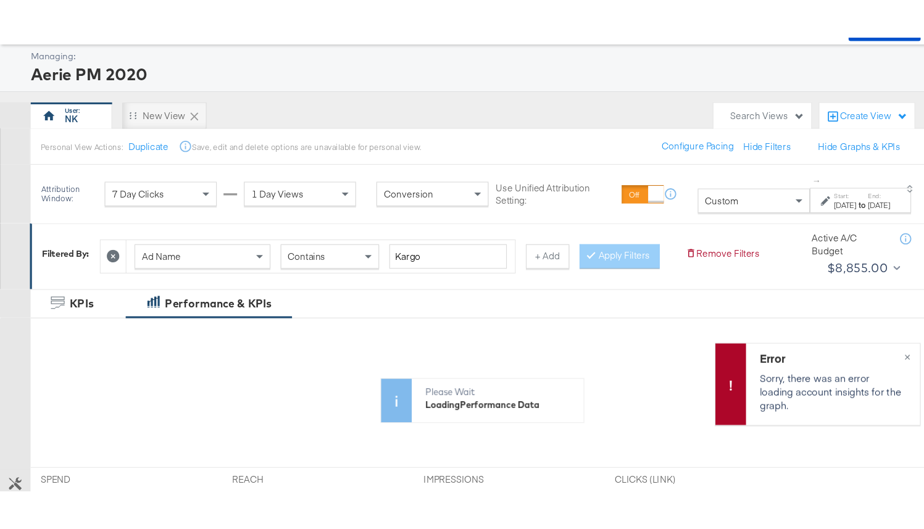
scroll to position [62, 0]
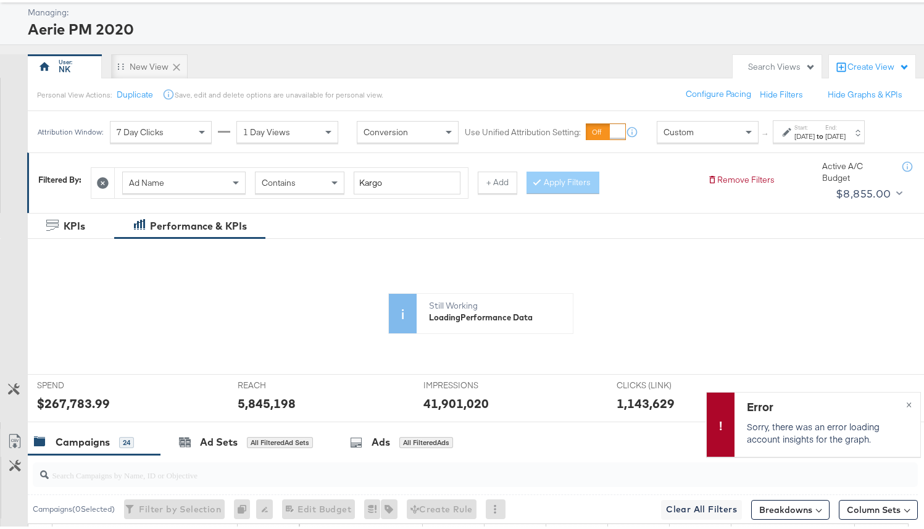
click at [382, 80] on div "Personal View Actions: Duplicate Save, edit and delete options are unavailable …" at bounding box center [480, 91] width 906 height 33
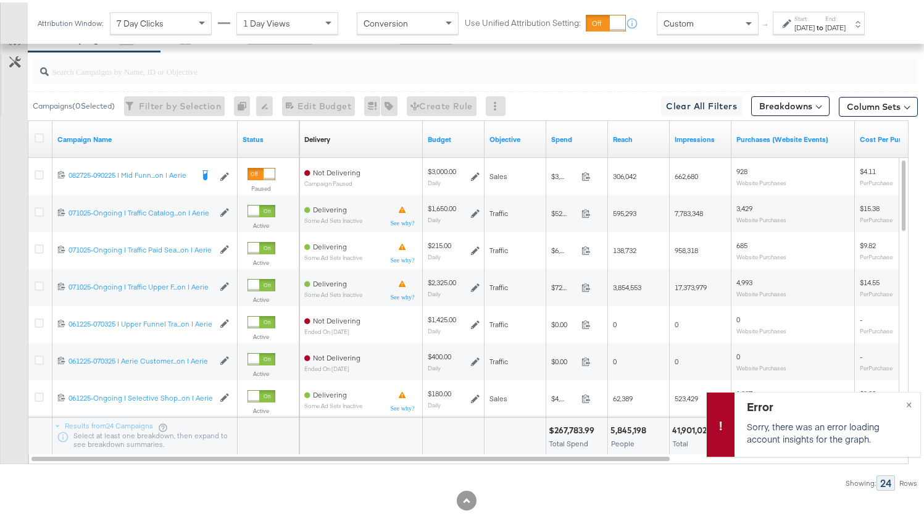
scroll to position [467, 0]
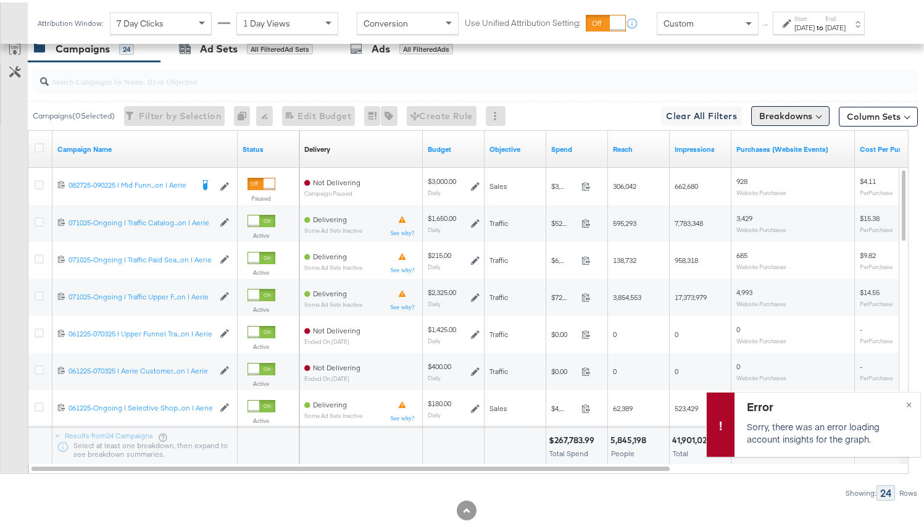
click at [747, 118] on button "Breakdowns" at bounding box center [790, 114] width 78 height 20
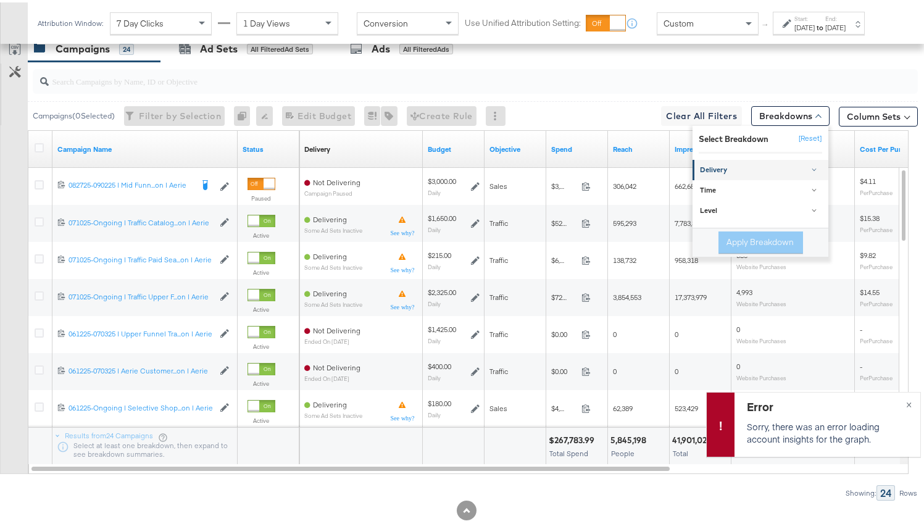
click at [743, 168] on div "Delivery" at bounding box center [761, 168] width 123 height 10
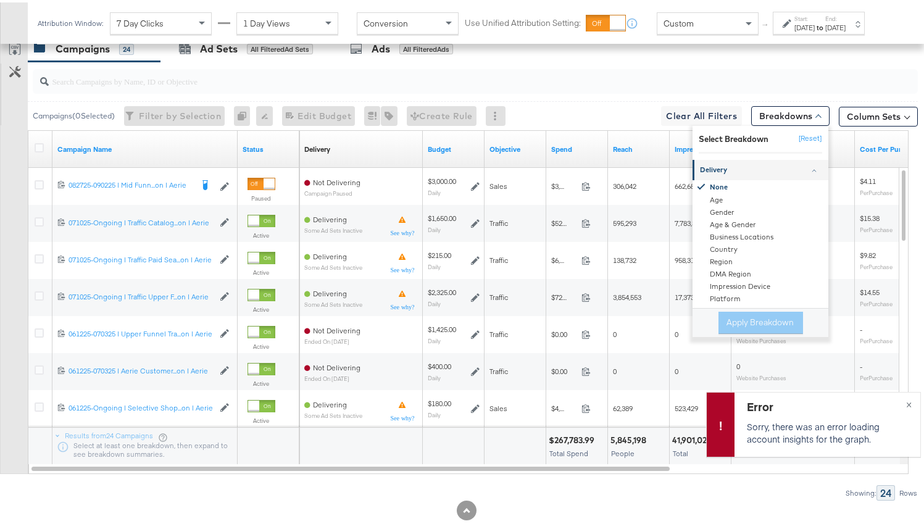
click at [739, 162] on link "Delivery" at bounding box center [761, 167] width 136 height 20
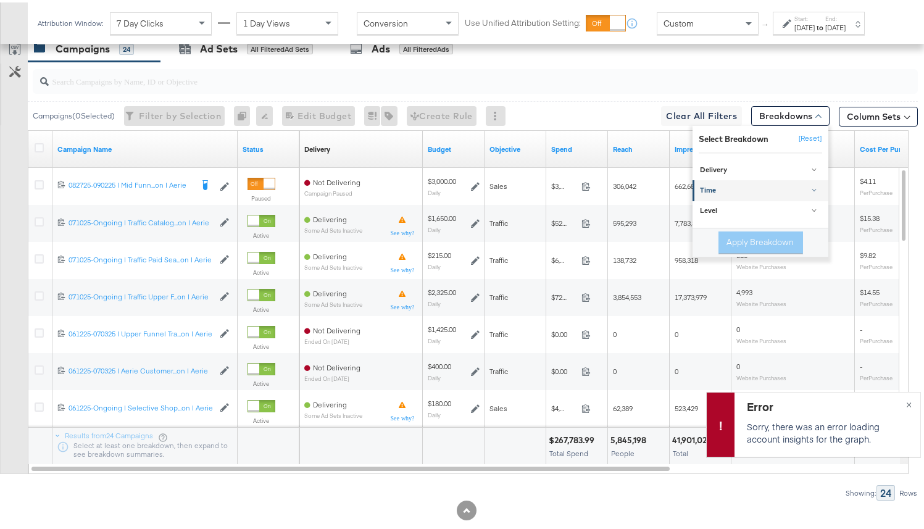
click at [736, 194] on link "Time" at bounding box center [761, 188] width 136 height 20
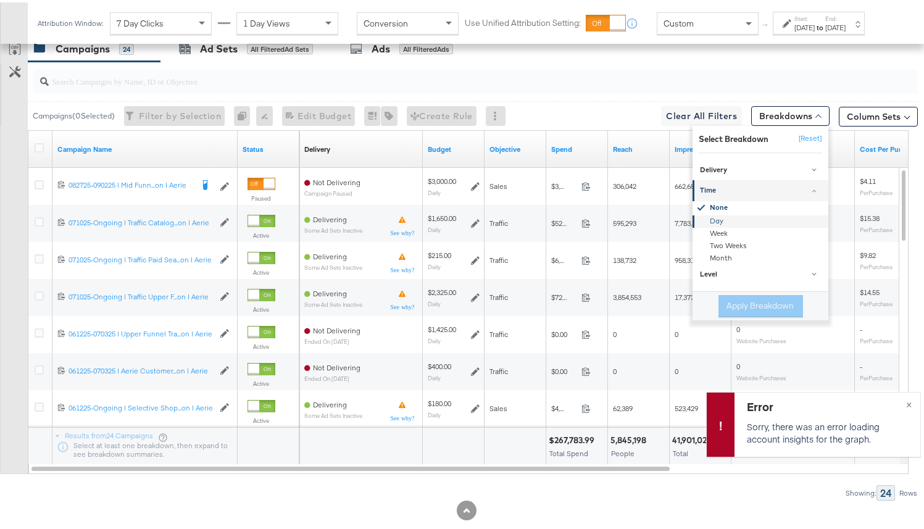
click at [737, 222] on div "Day" at bounding box center [761, 219] width 134 height 12
click at [747, 306] on button "Apply Breakdown" at bounding box center [760, 304] width 85 height 22
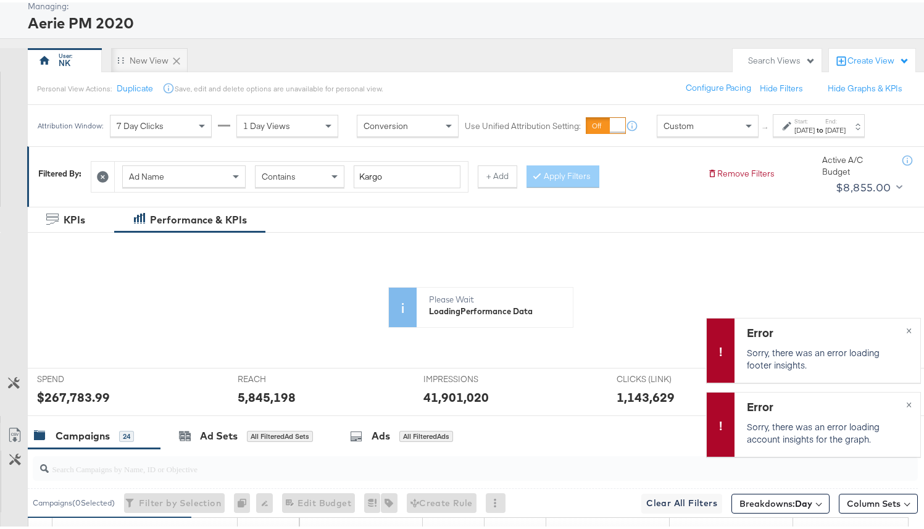
scroll to position [0, 0]
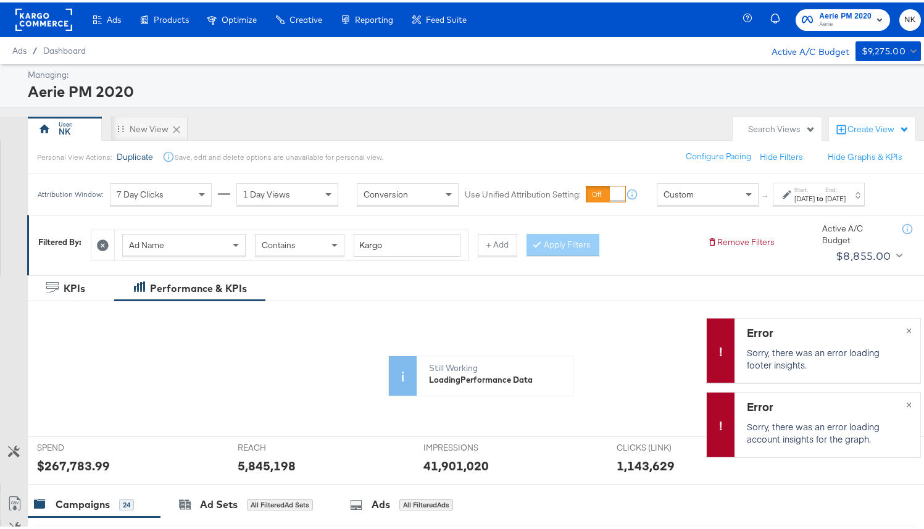
click at [144, 157] on button "Duplicate" at bounding box center [135, 155] width 36 height 12
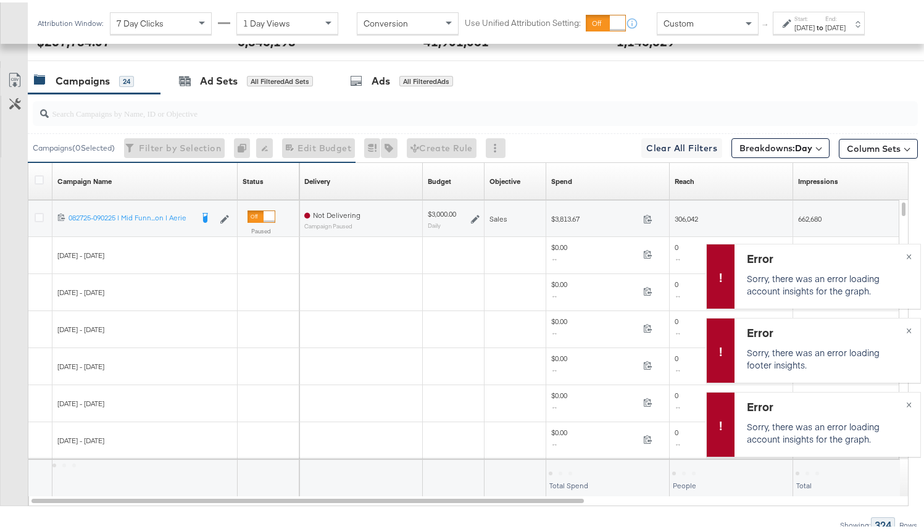
scroll to position [478, 0]
